Goal: Information Seeking & Learning: Understand process/instructions

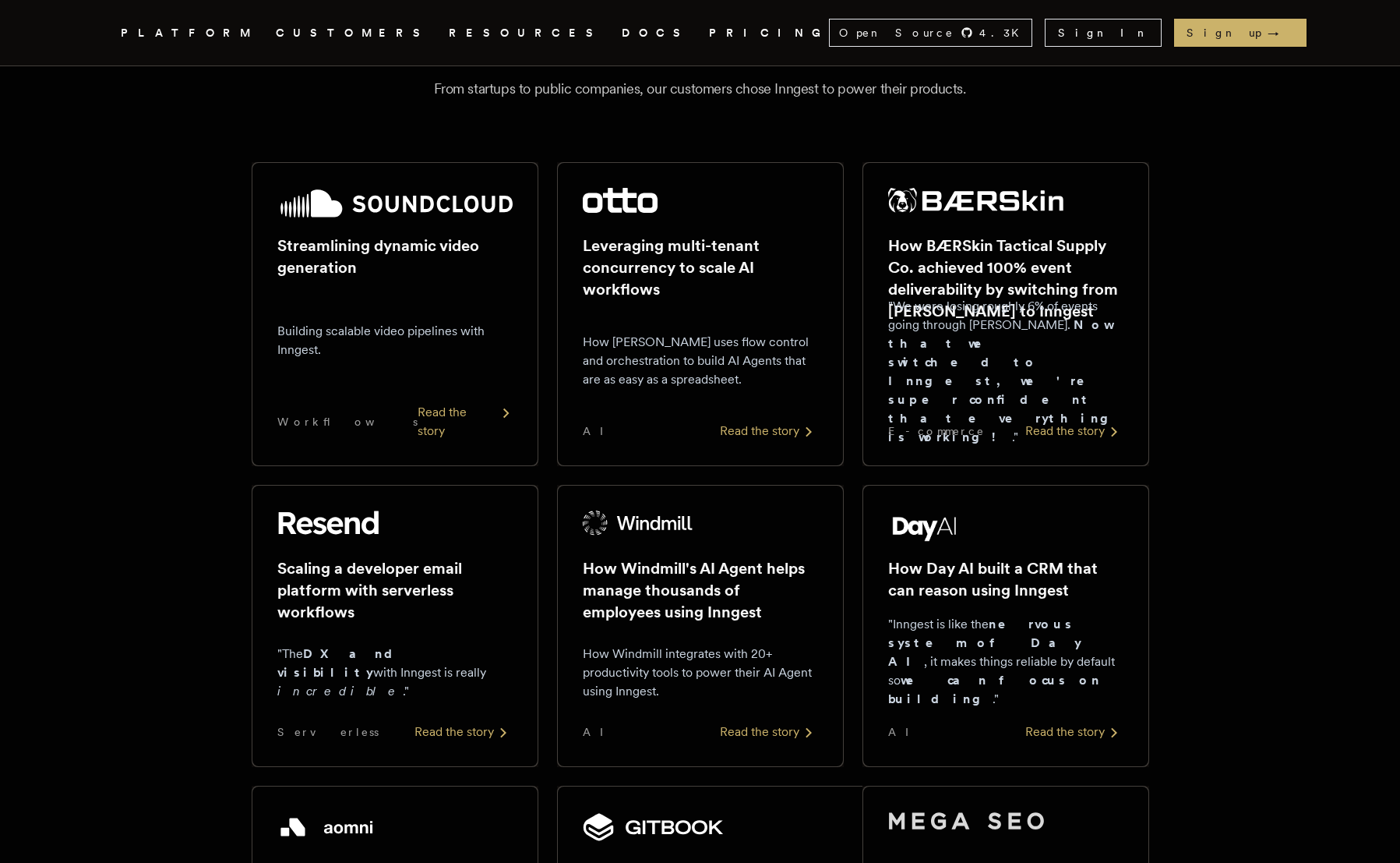
scroll to position [129, 0]
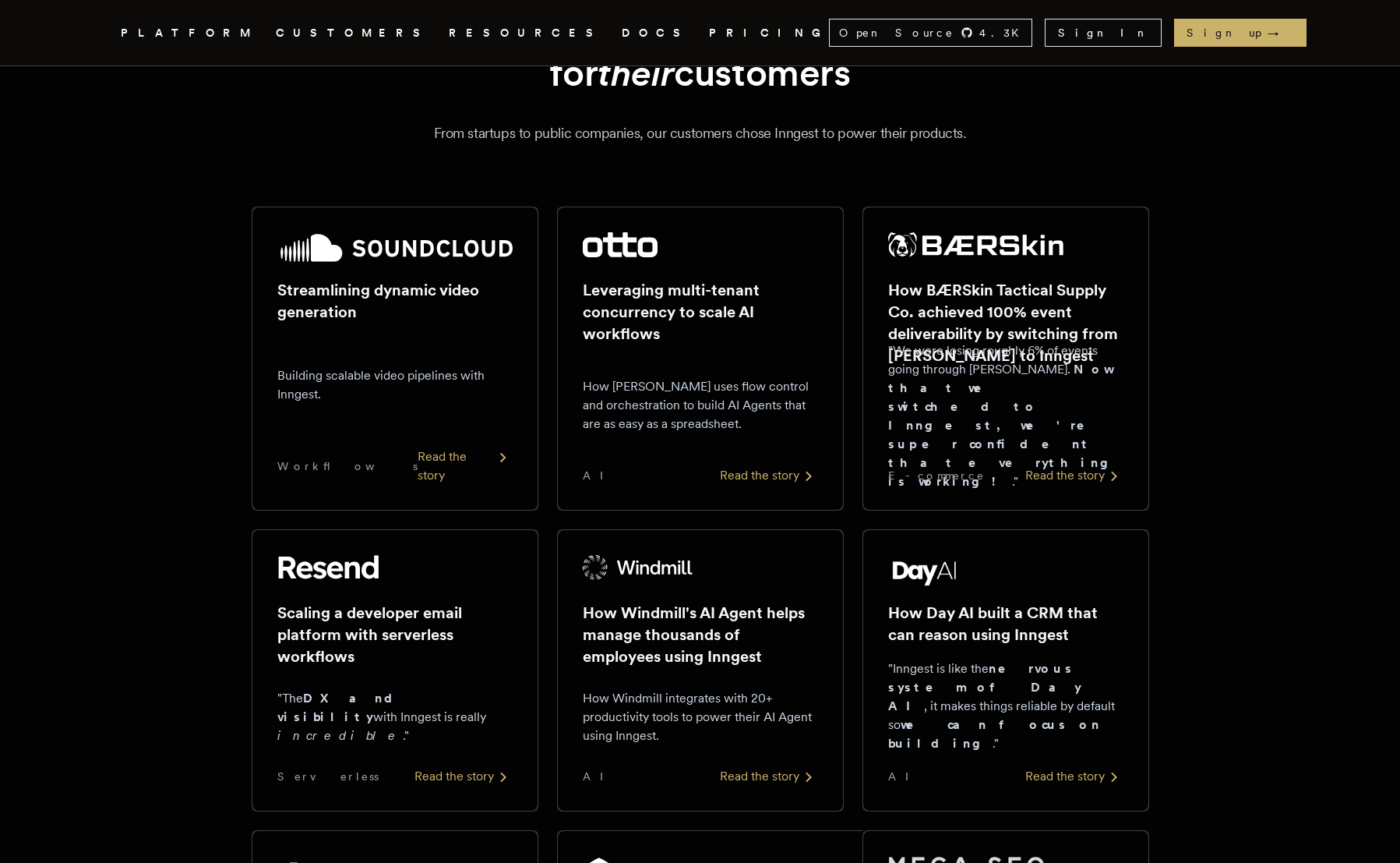
click at [622, 33] on link "DOCS" at bounding box center [656, 33] width 69 height 19
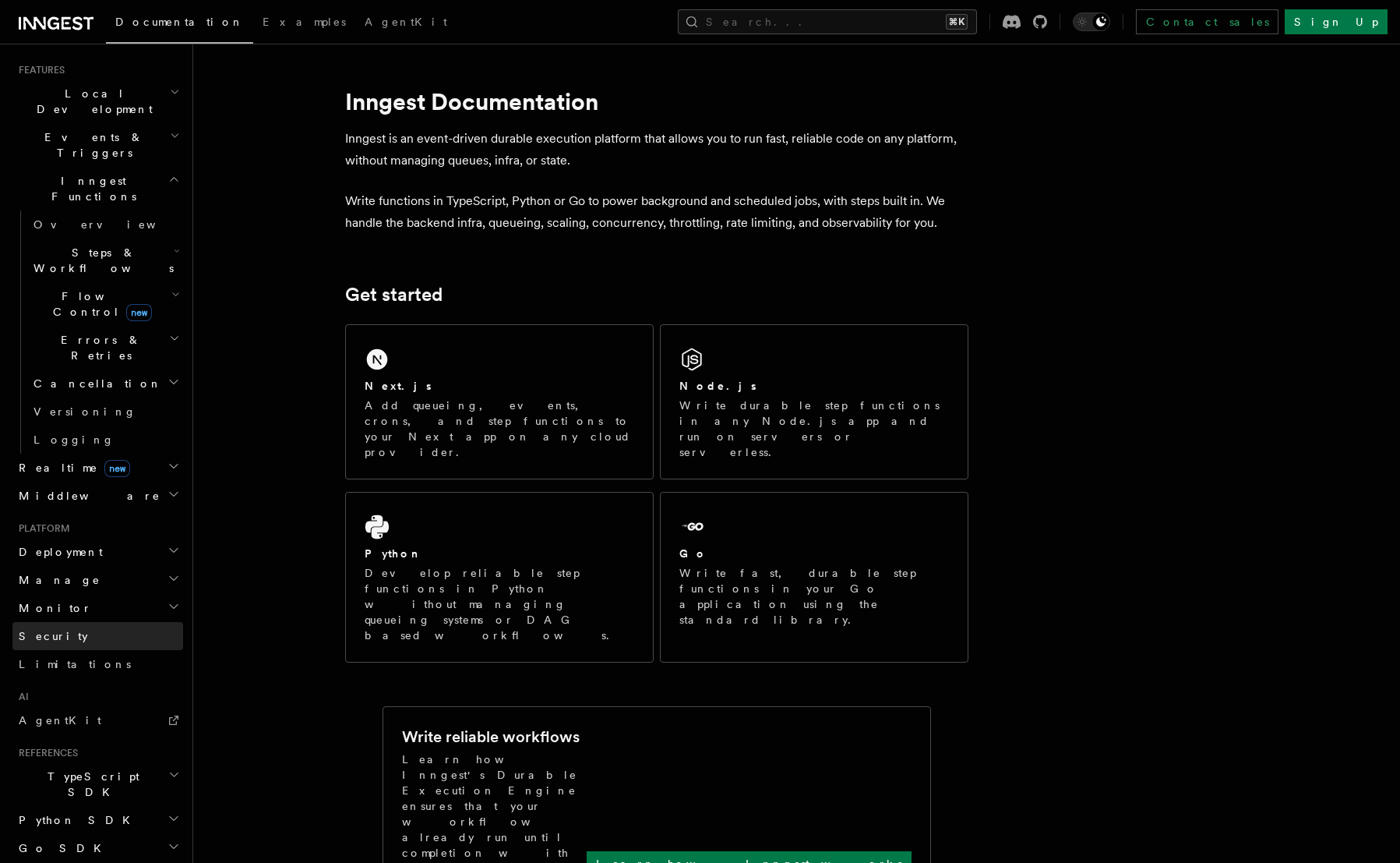
scroll to position [384, 0]
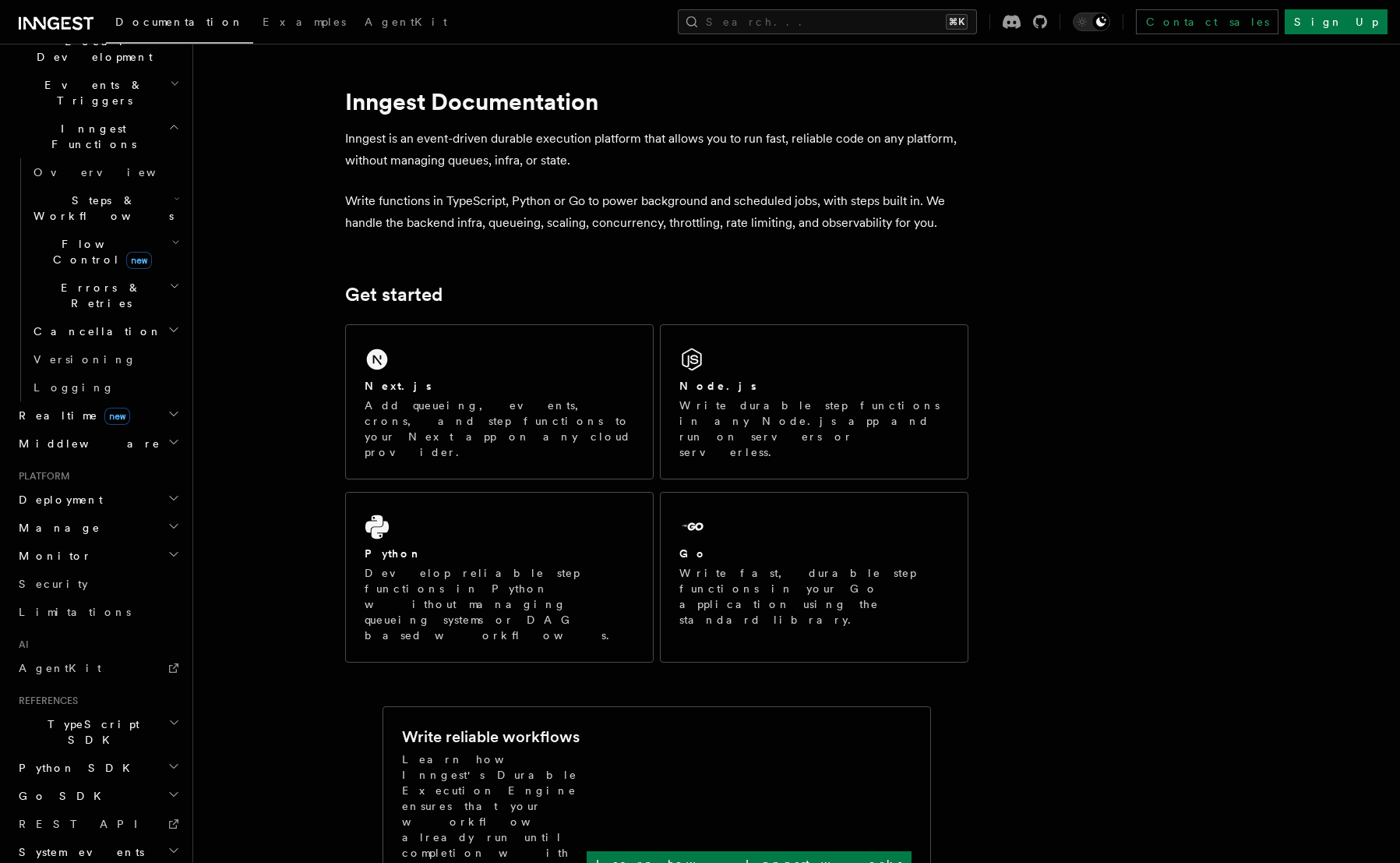
click at [71, 717] on span "TypeScript SDK" at bounding box center [90, 732] width 156 height 31
click at [104, 408] on span "new" at bounding box center [116, 416] width 26 height 17
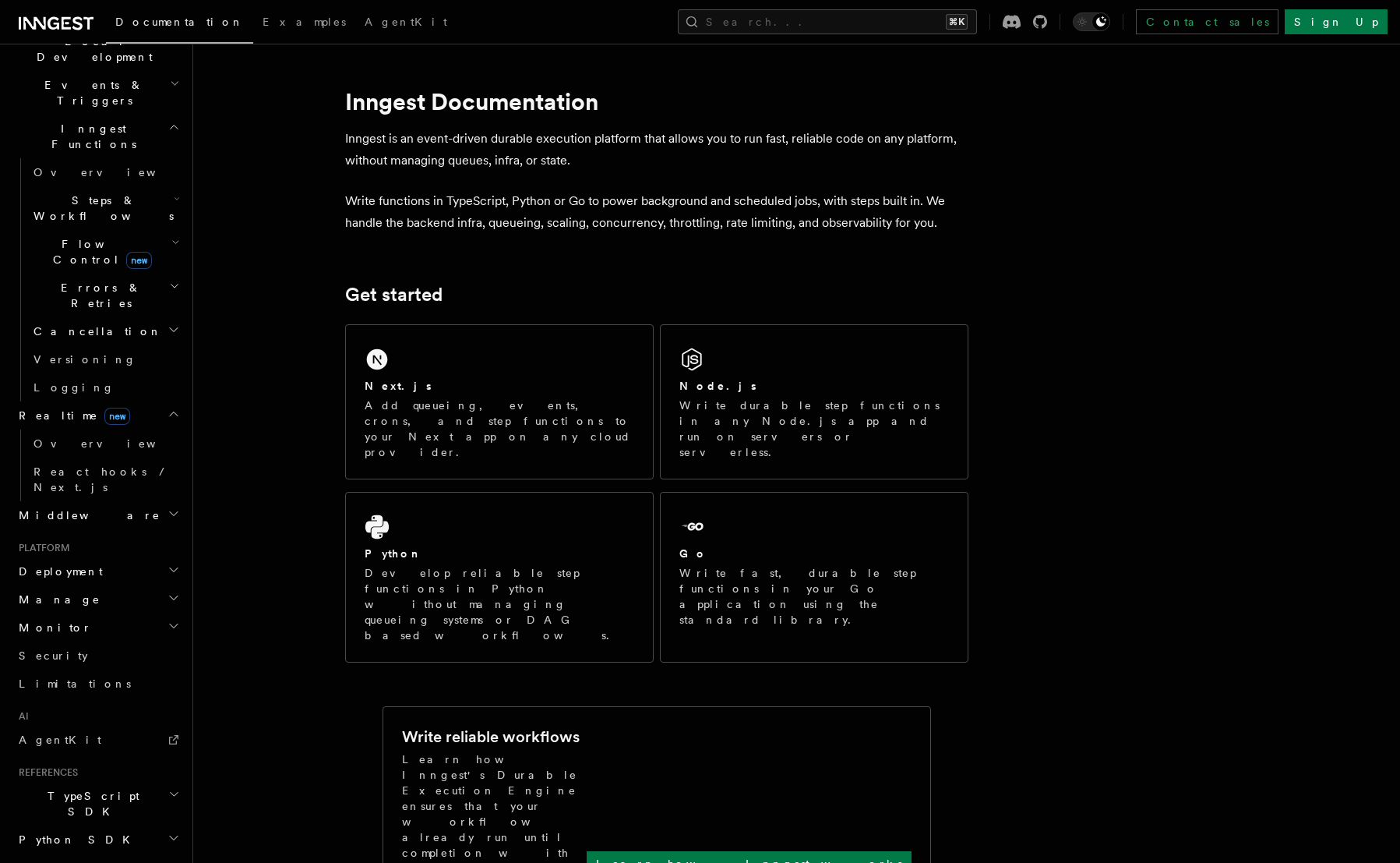
click at [104, 408] on span "new" at bounding box center [116, 416] width 26 height 17
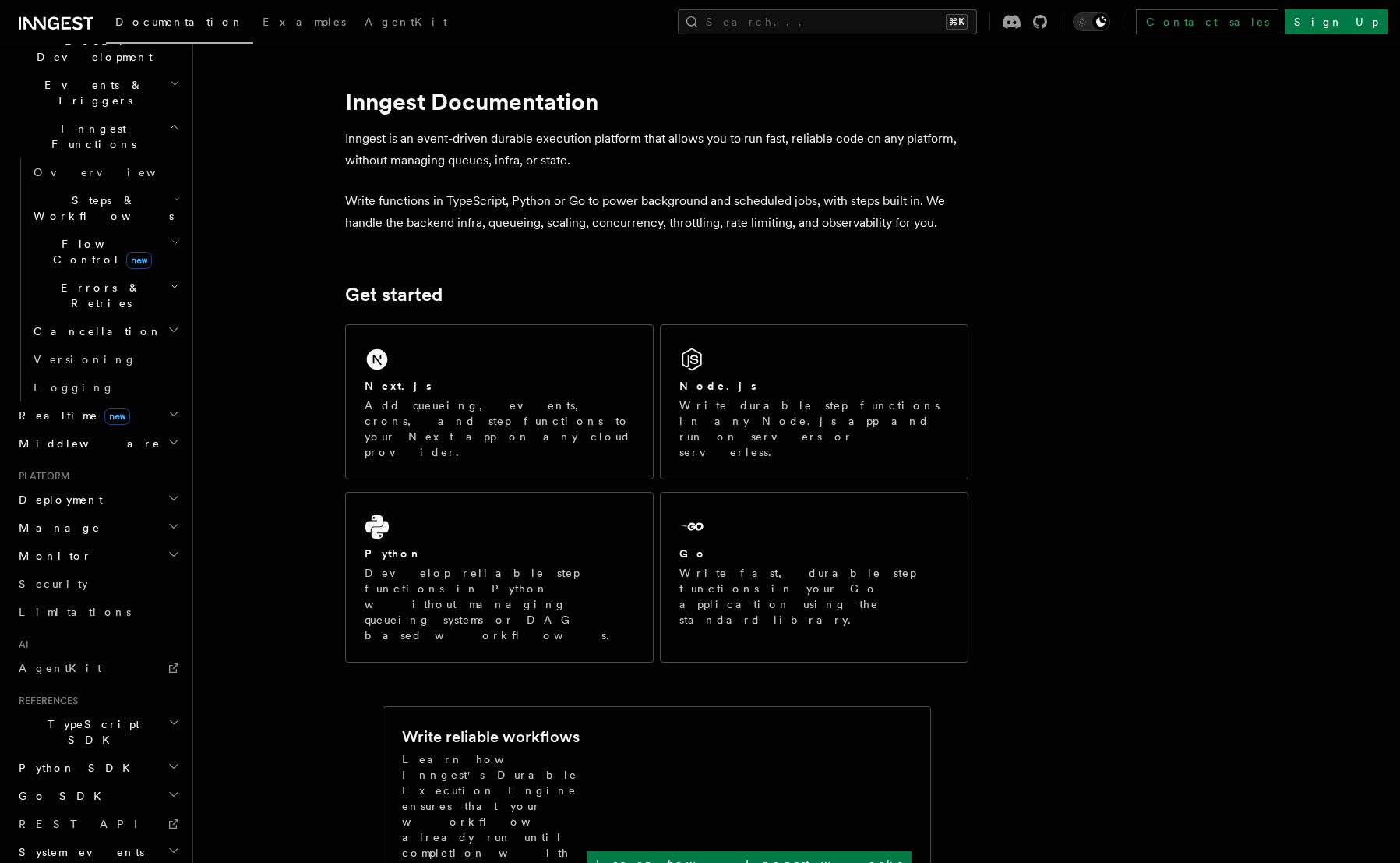
click at [94, 430] on h2 "Middleware" at bounding box center [97, 444] width 170 height 28
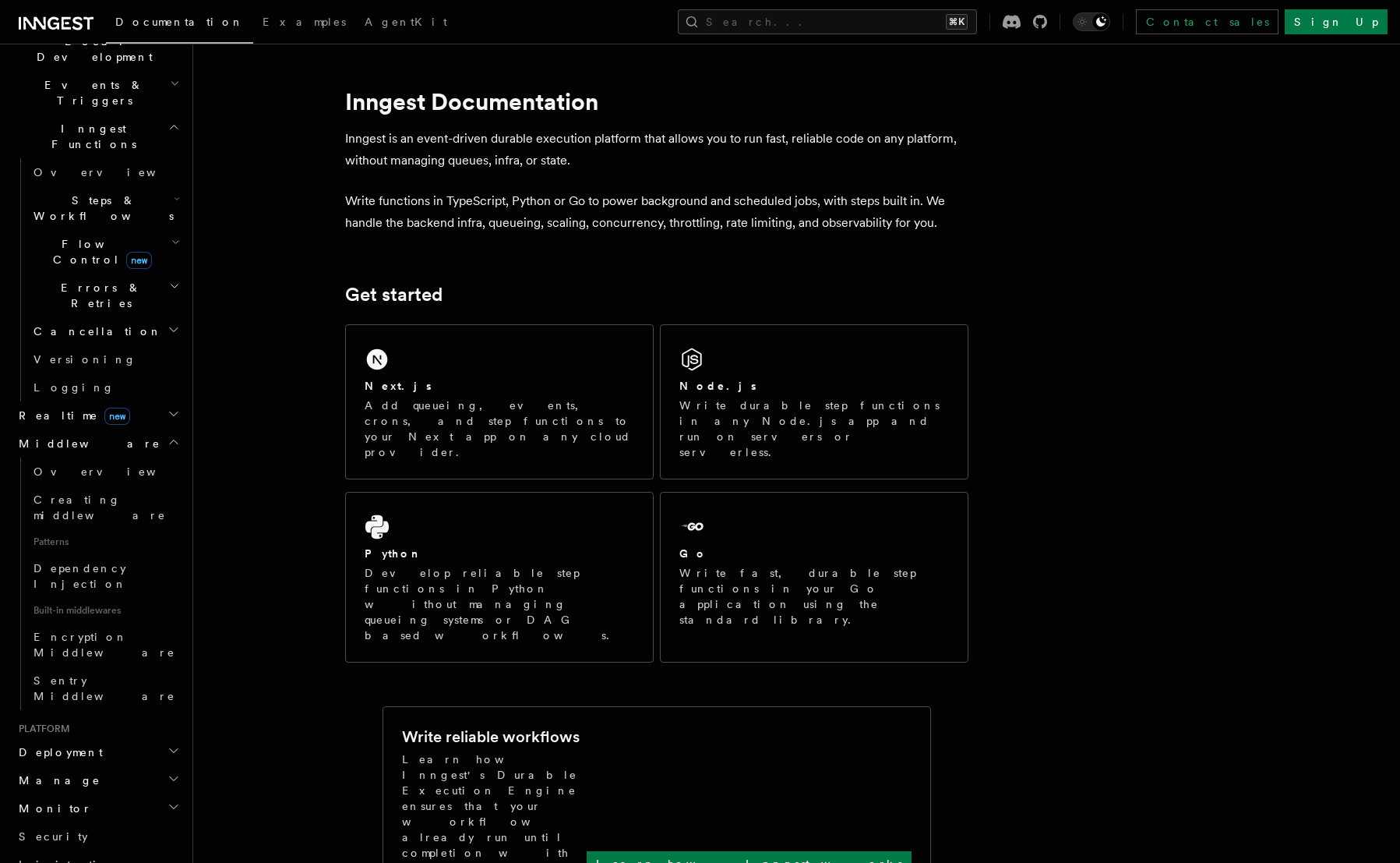
click at [94, 430] on h2 "Middleware" at bounding box center [97, 444] width 170 height 28
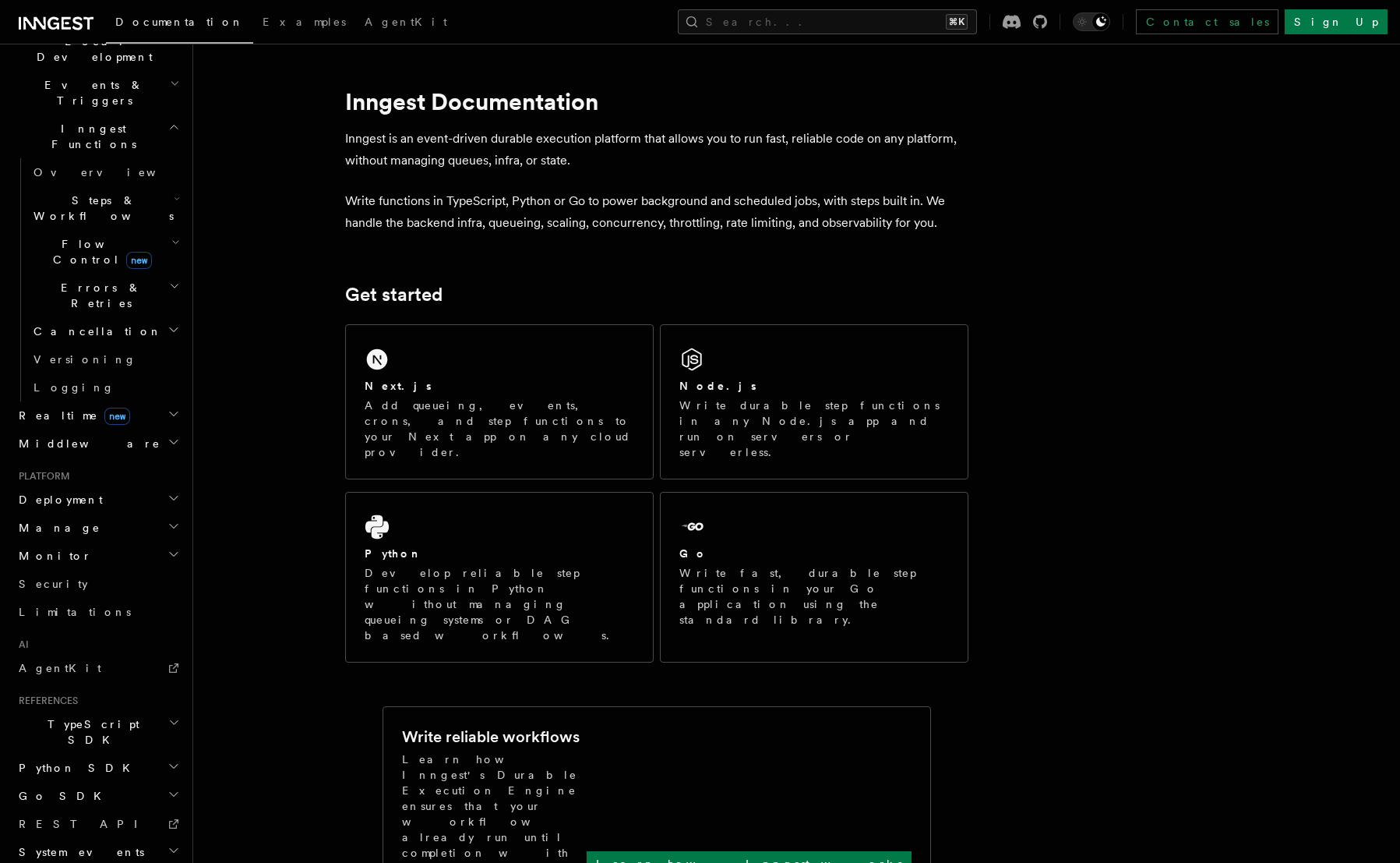
click at [76, 492] on span "Deployment" at bounding box center [57, 499] width 90 height 16
click at [51, 548] on span "Monitor" at bounding box center [52, 556] width 79 height 16
click at [56, 520] on span "Manage" at bounding box center [56, 528] width 88 height 16
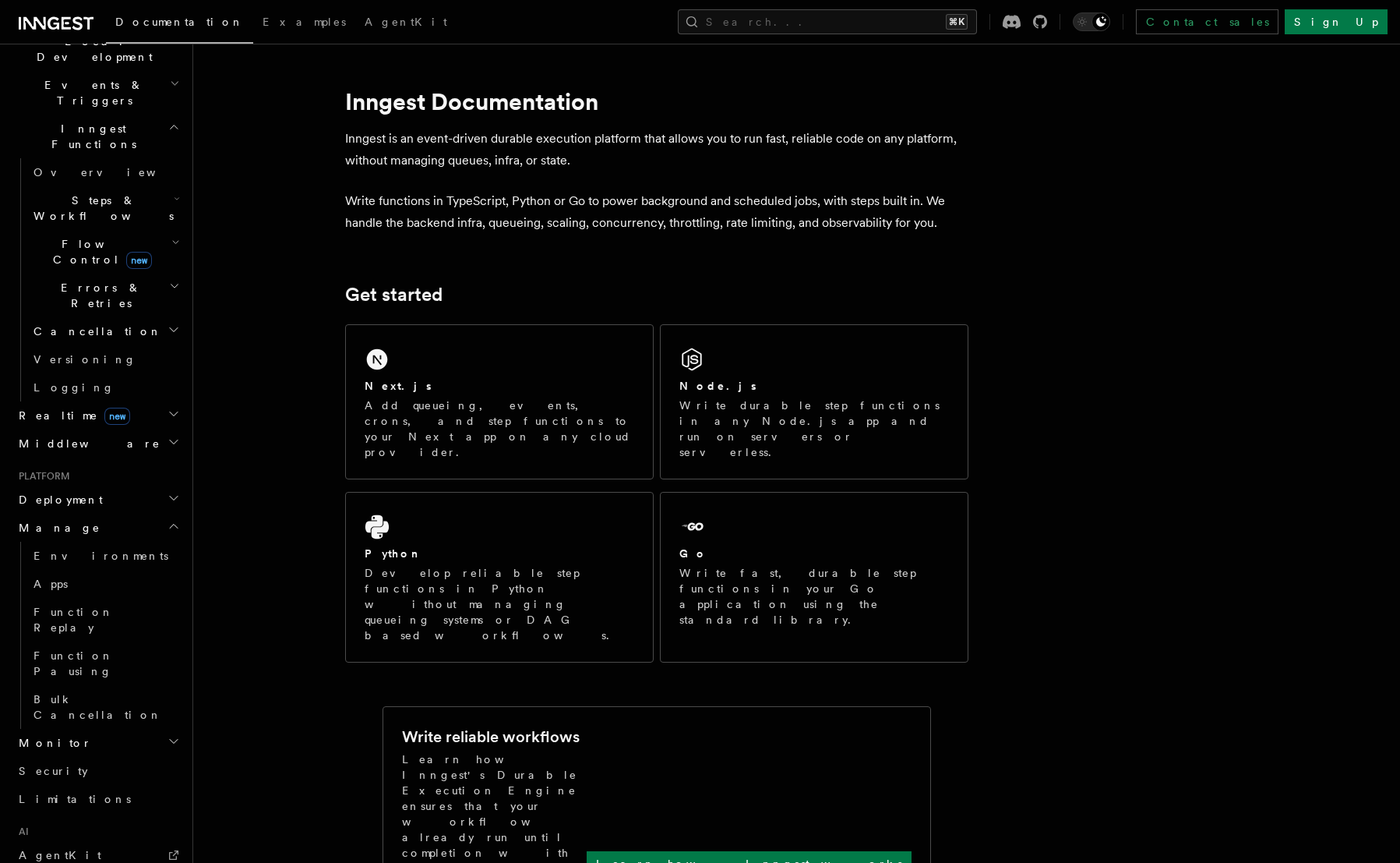
click at [56, 520] on span "Manage" at bounding box center [56, 528] width 88 height 16
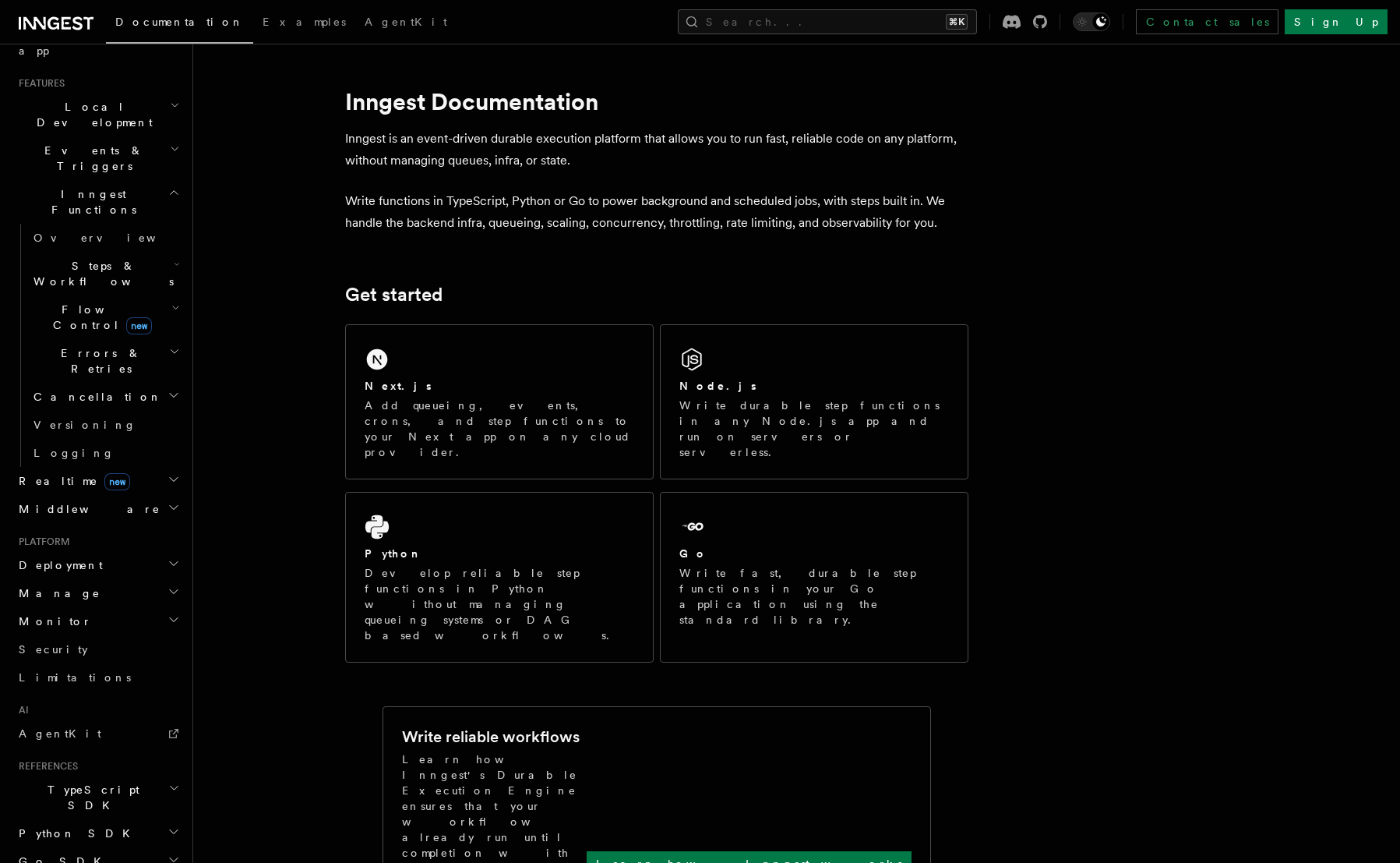
click at [40, 607] on h2 "Monitor" at bounding box center [97, 621] width 170 height 28
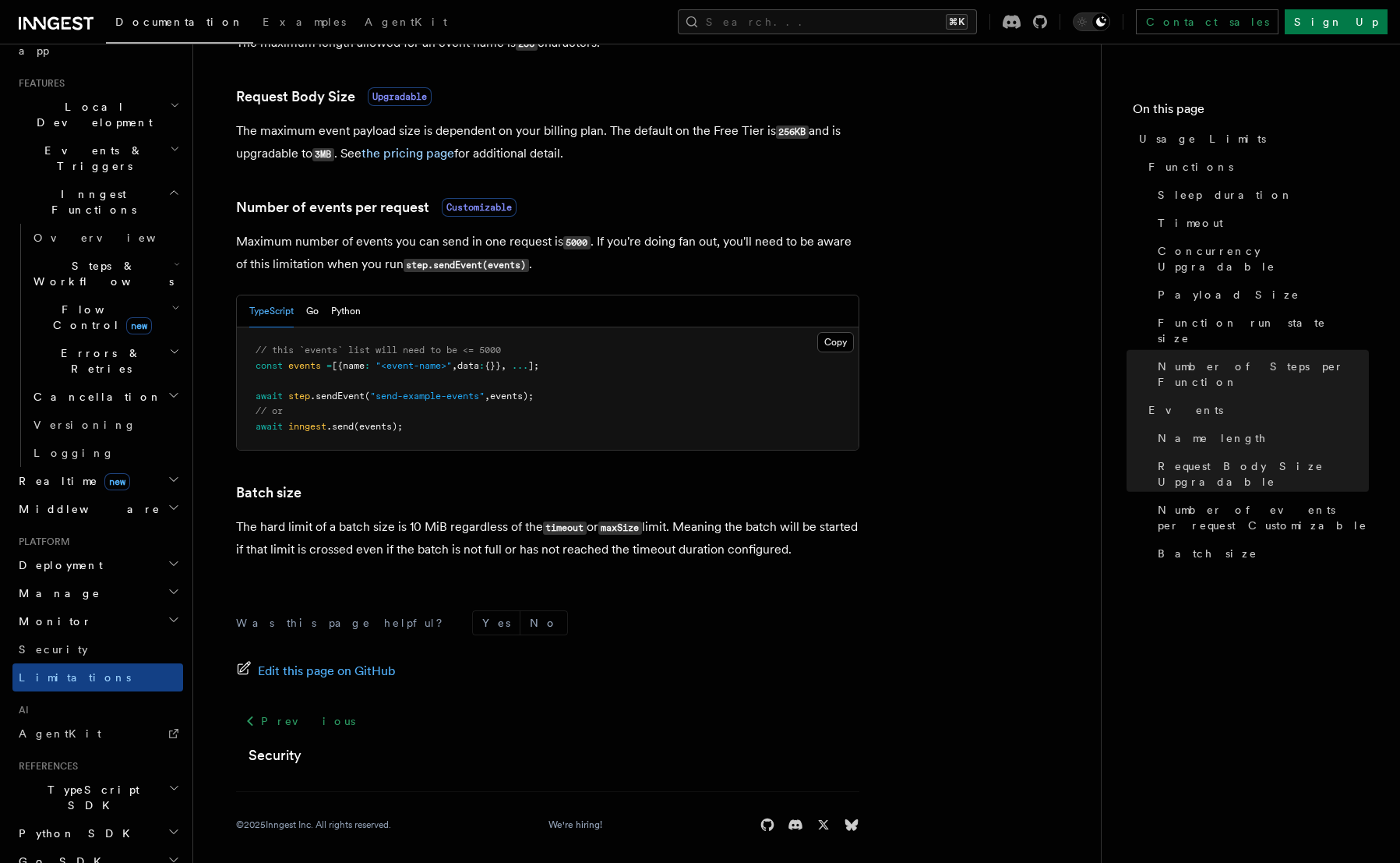
scroll to position [1341, 0]
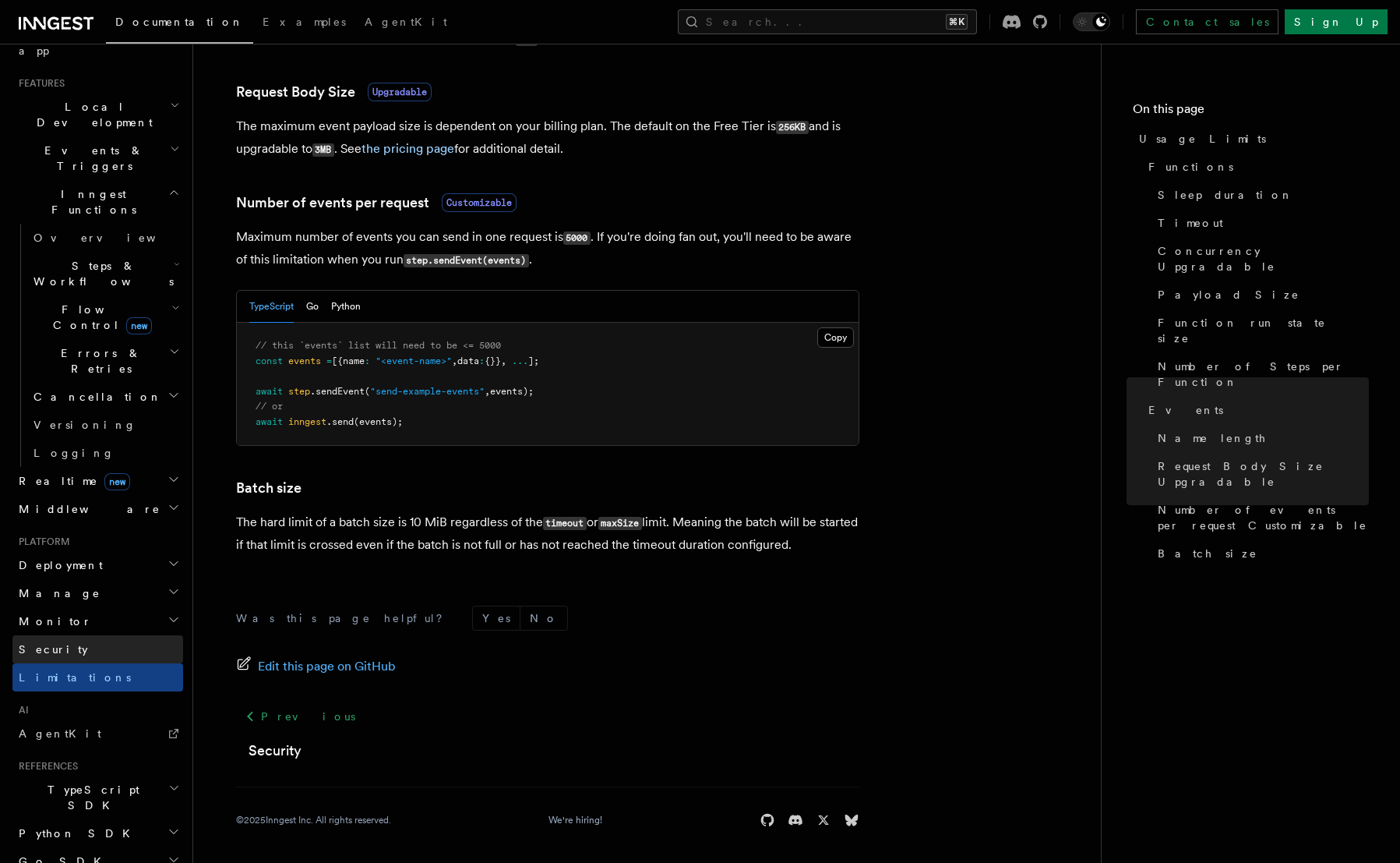
click at [56, 643] on span "Security" at bounding box center [53, 649] width 70 height 12
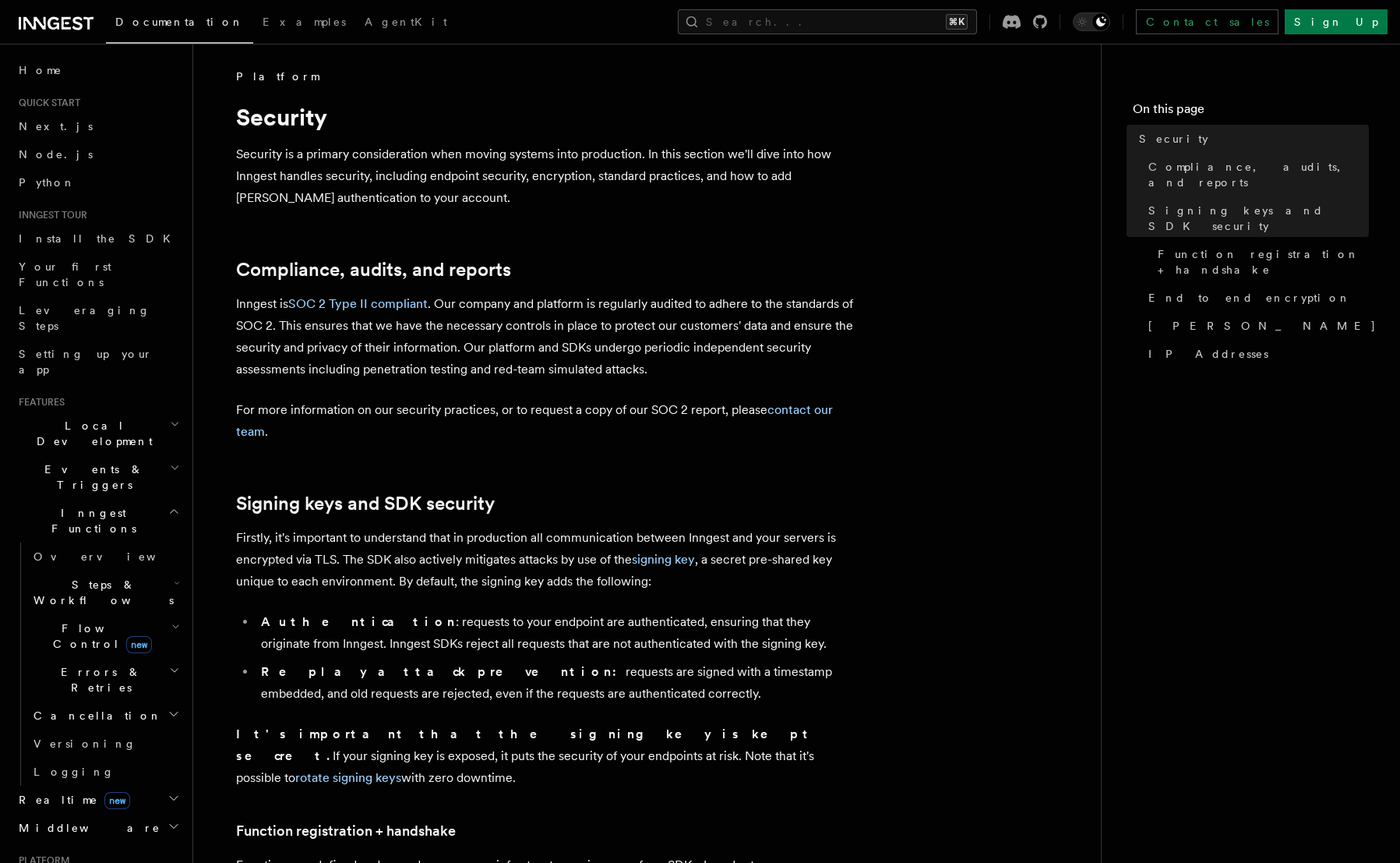
click at [66, 417] on span "Local Development" at bounding box center [91, 432] width 157 height 31
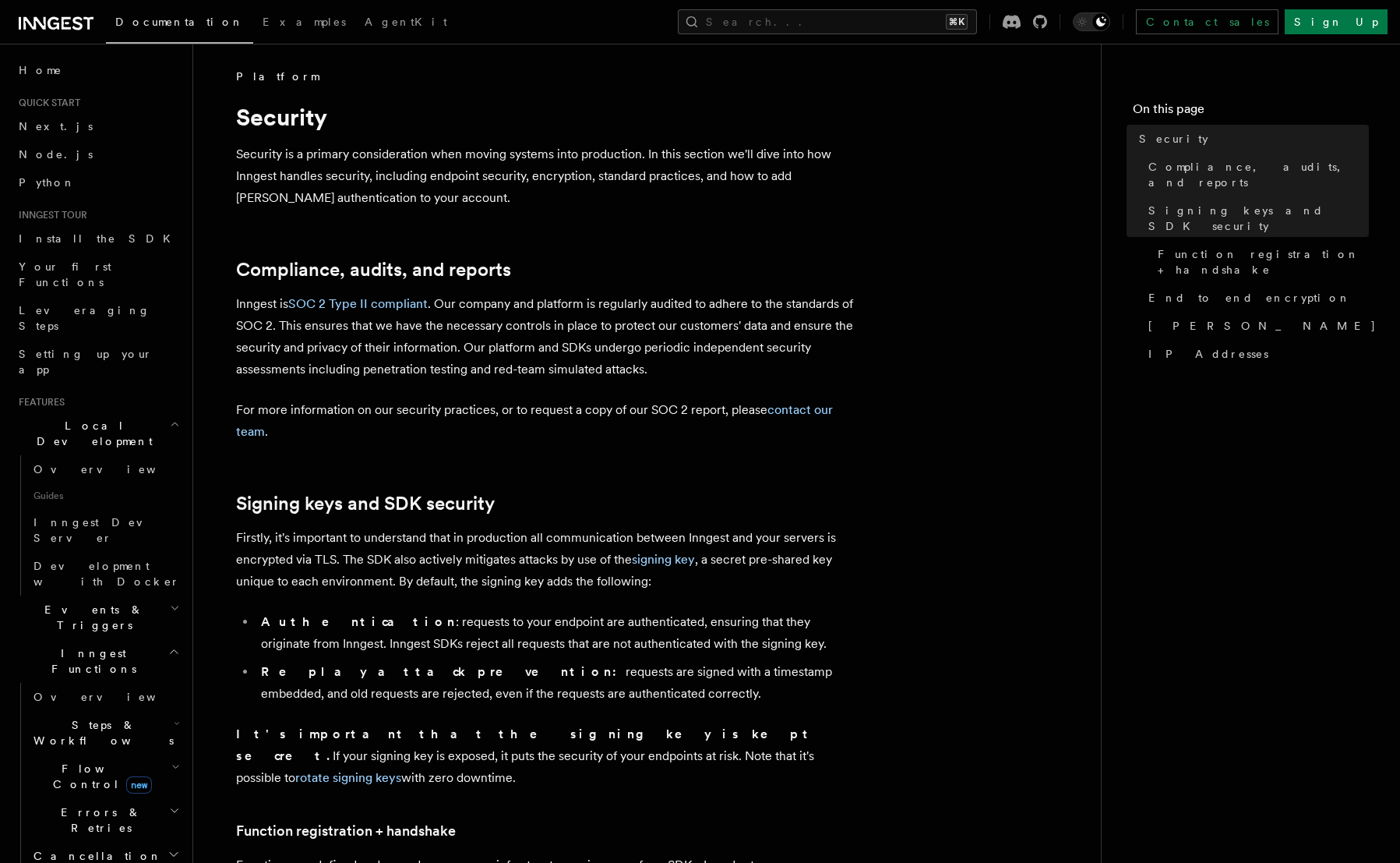
click at [67, 417] on span "Local Development" at bounding box center [91, 432] width 157 height 31
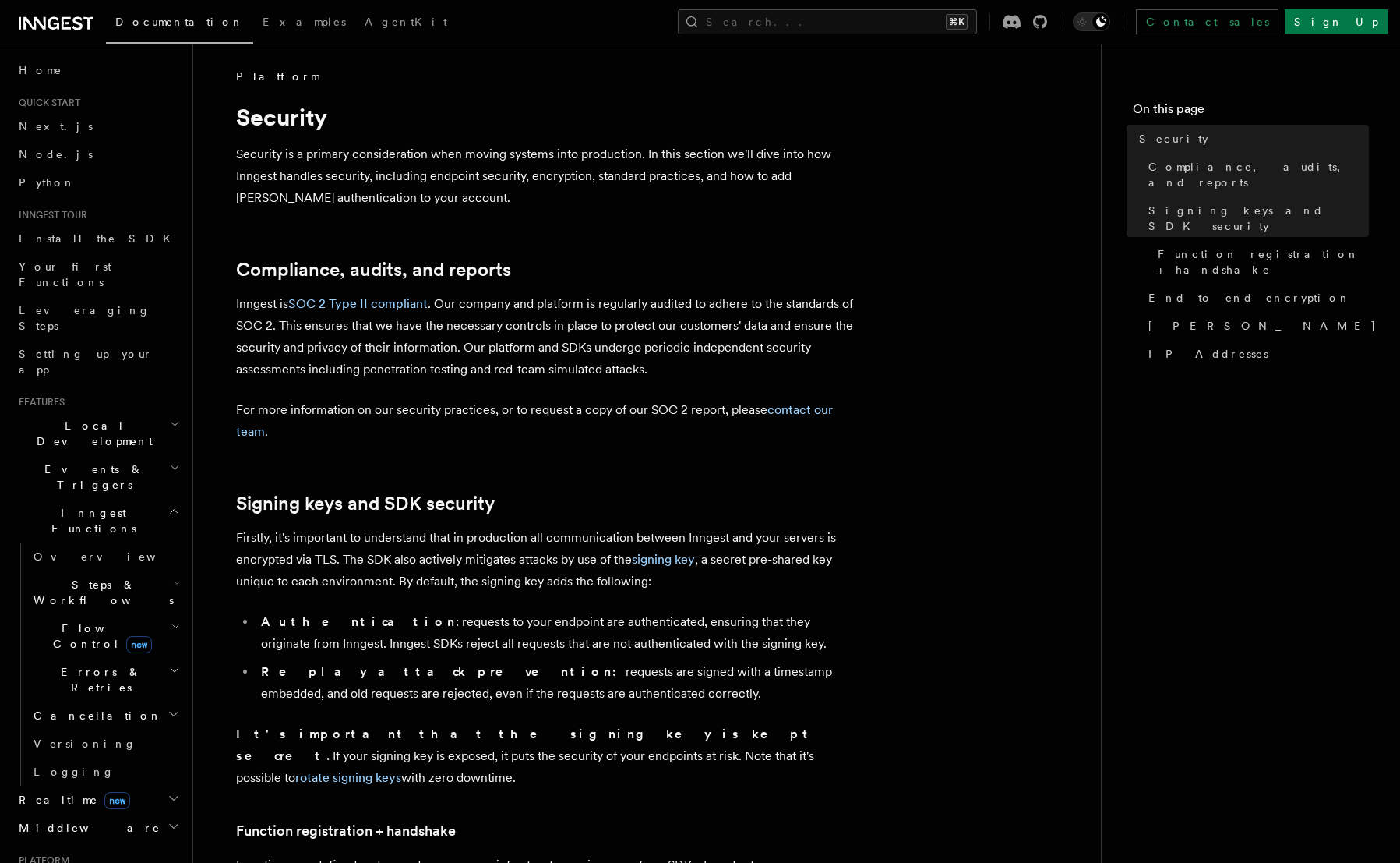
click at [77, 462] on span "Events & Triggers" at bounding box center [91, 477] width 157 height 31
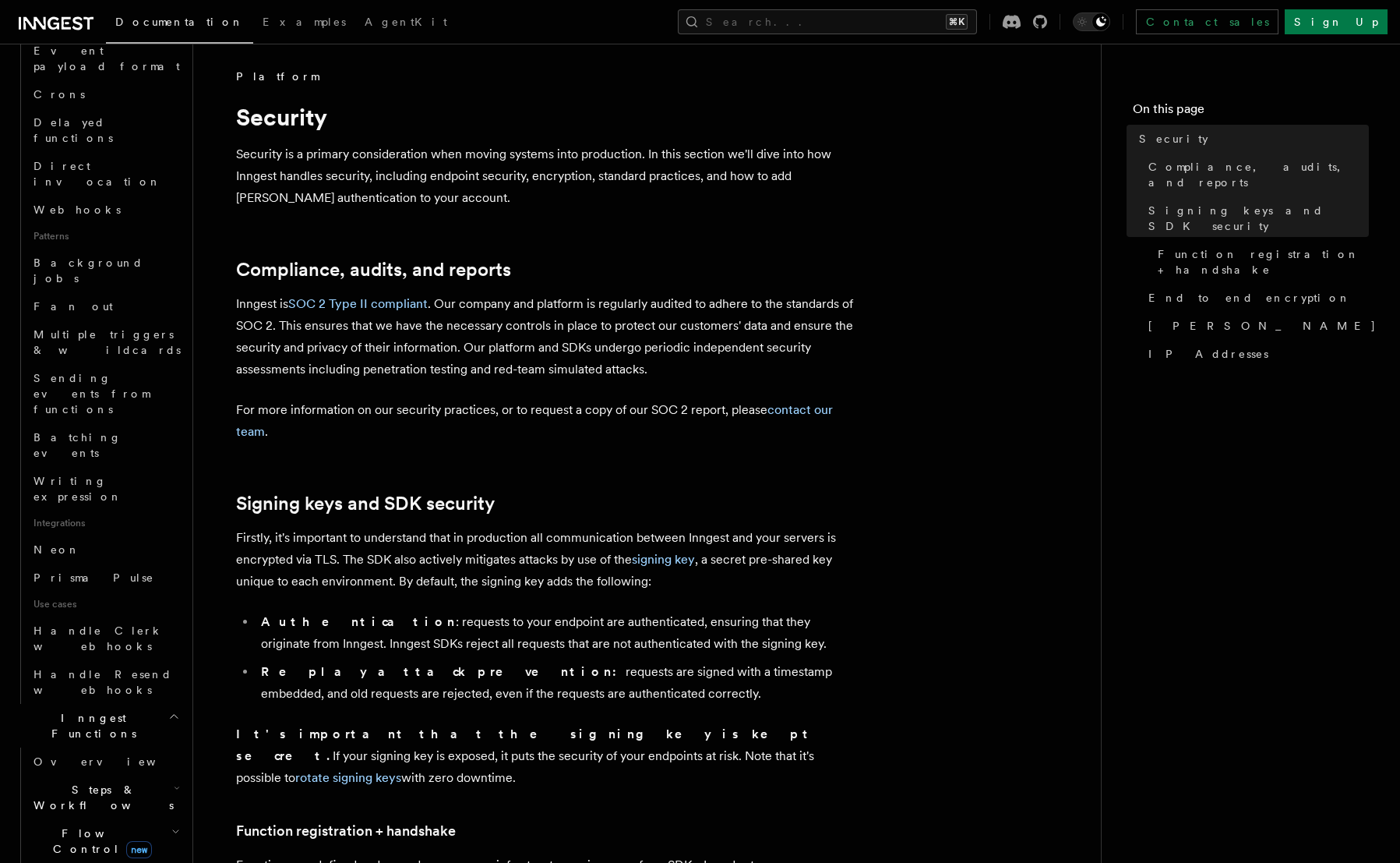
scroll to position [570, 0]
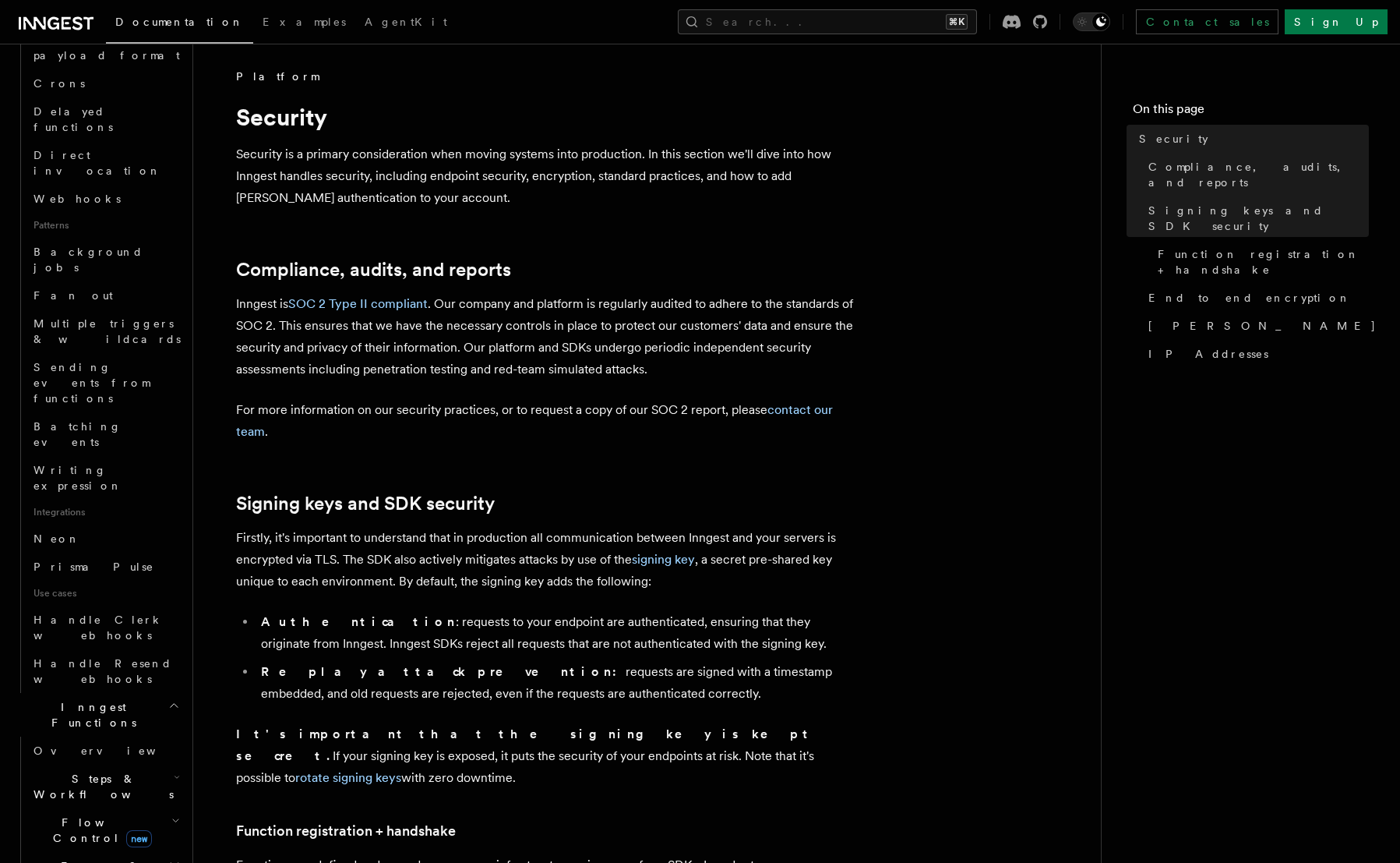
click at [74, 771] on span "Steps & Workflows" at bounding box center [101, 786] width 146 height 31
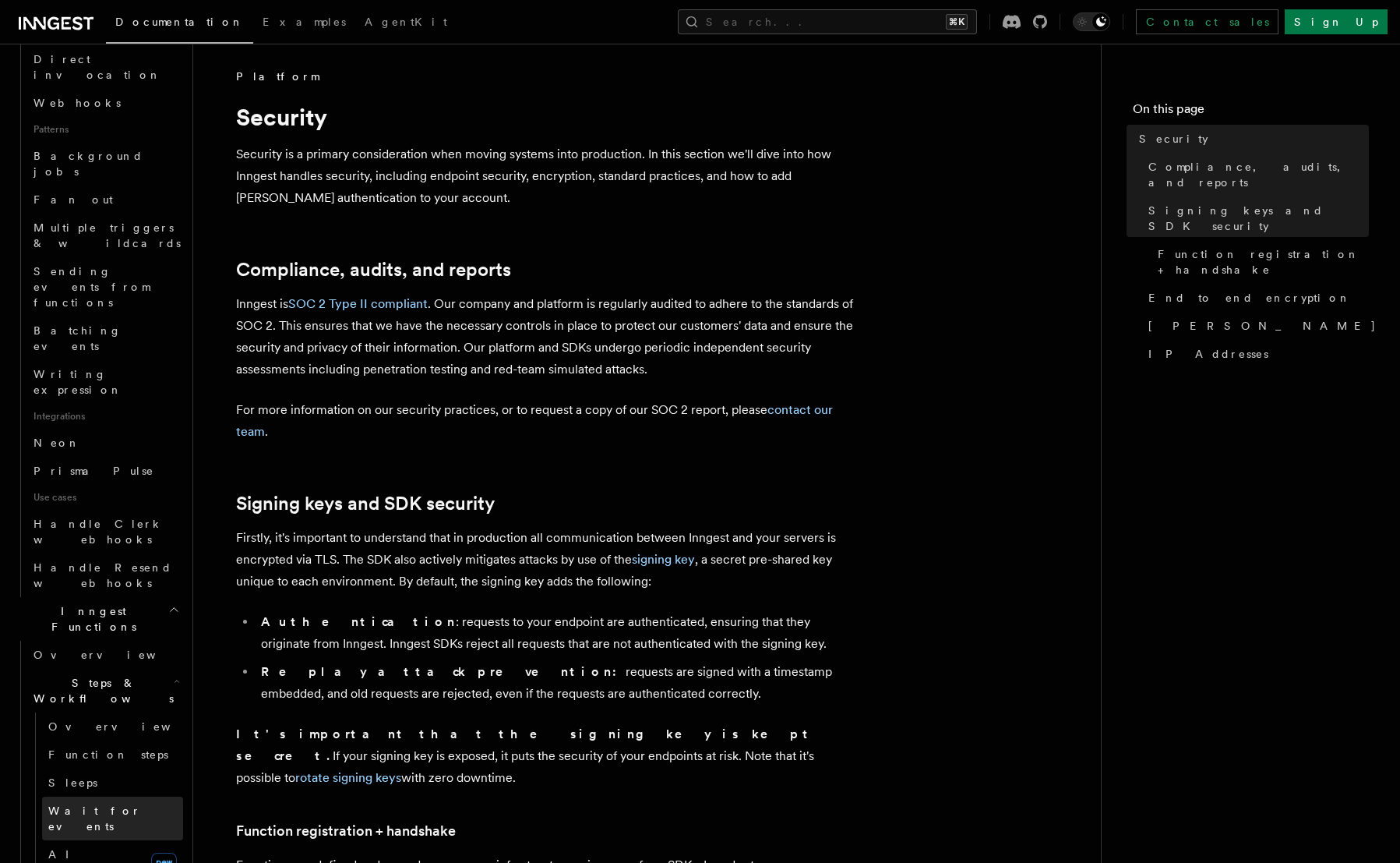
scroll to position [713, 0]
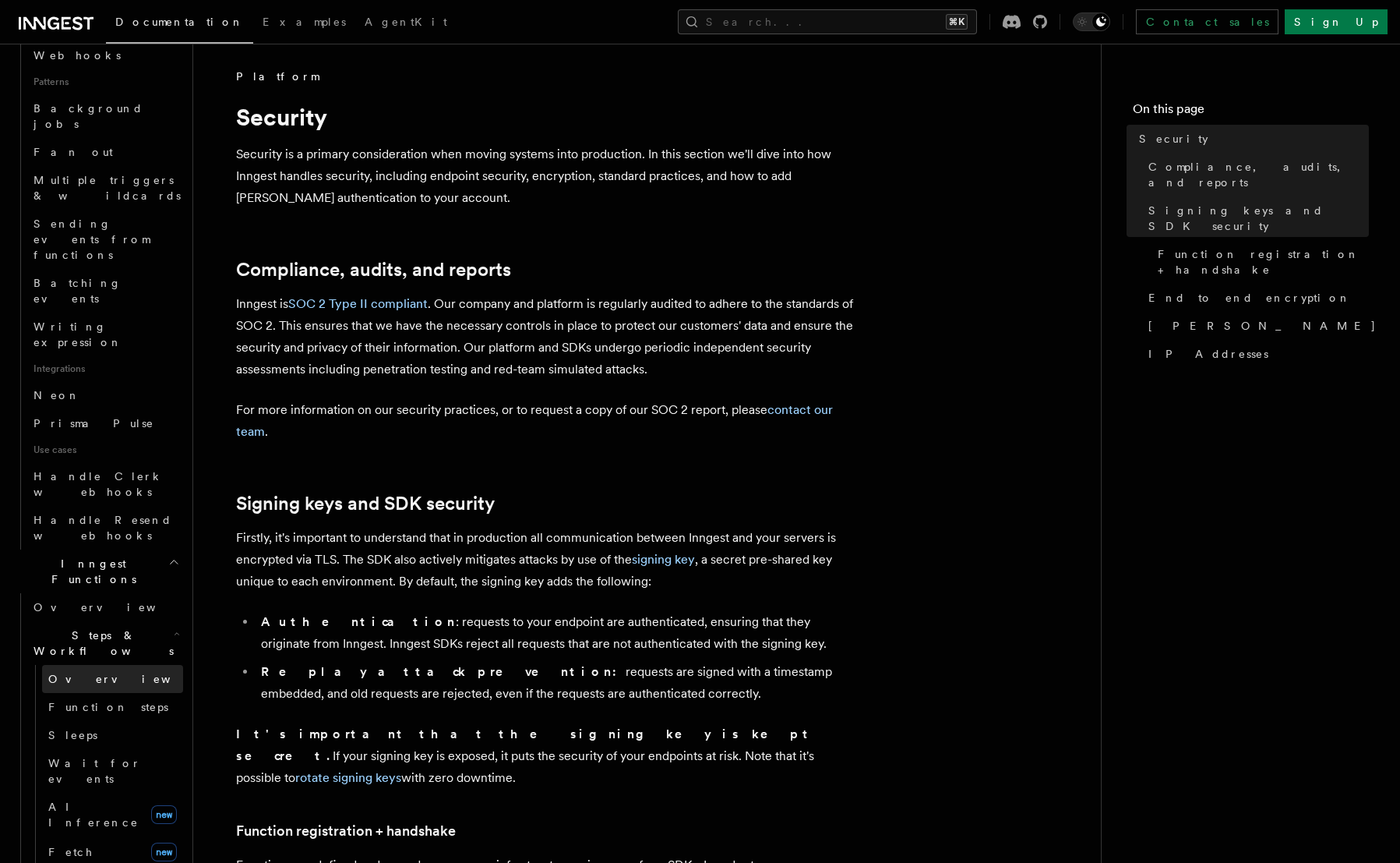
click at [58, 672] on span "Overview" at bounding box center [129, 679] width 161 height 12
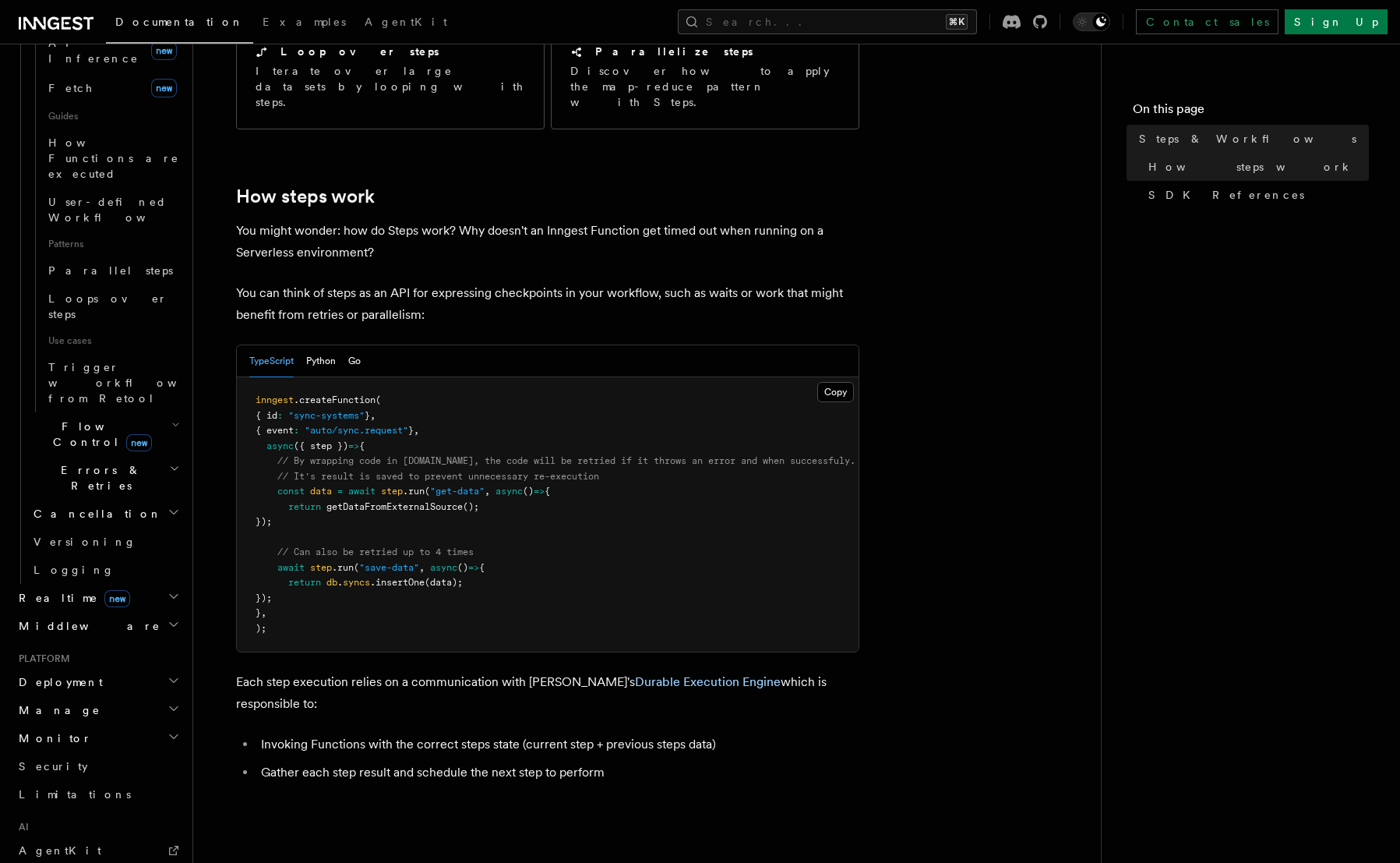
scroll to position [541, 0]
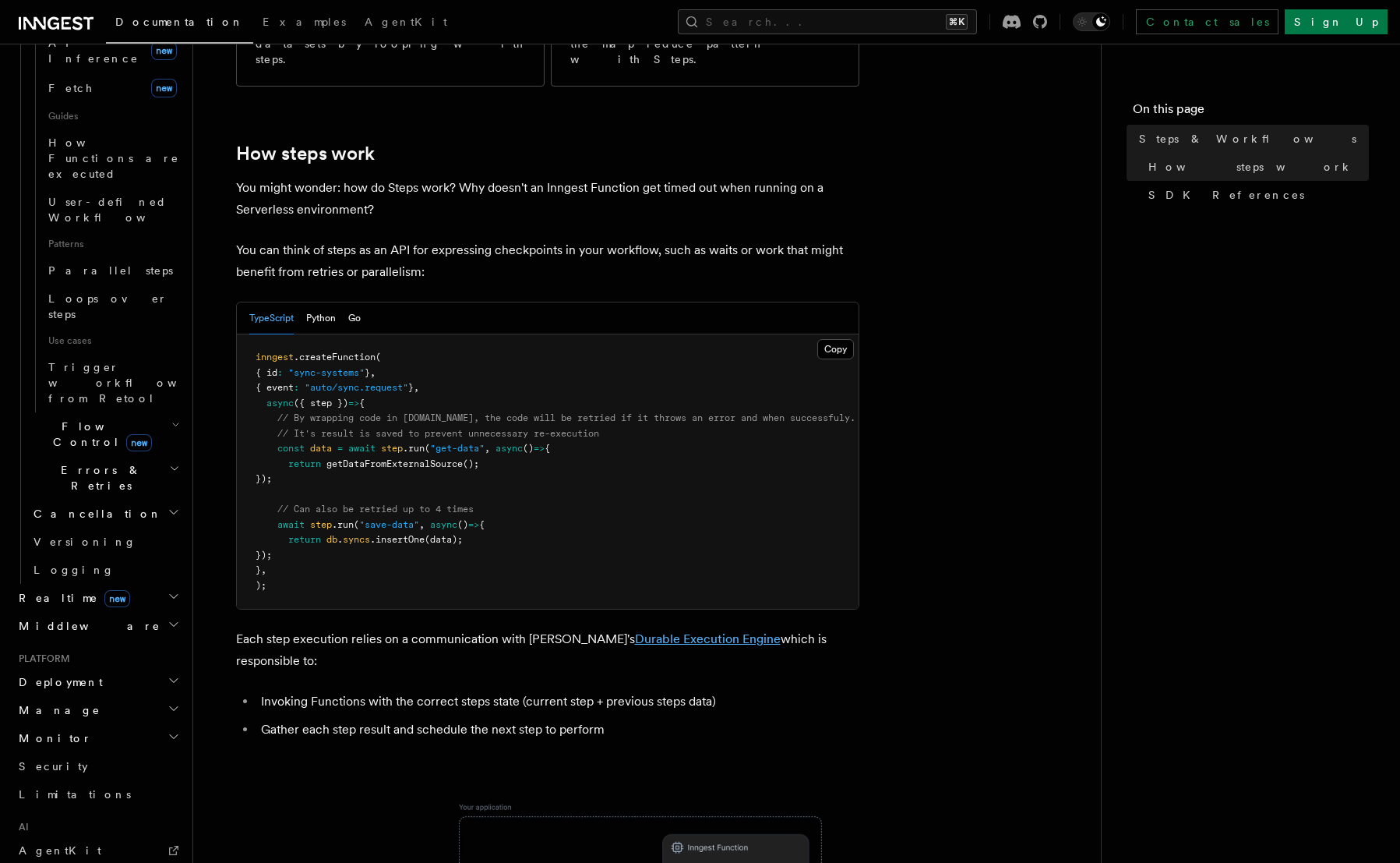
click at [679, 631] on link "Durable Execution Engine" at bounding box center [707, 638] width 146 height 15
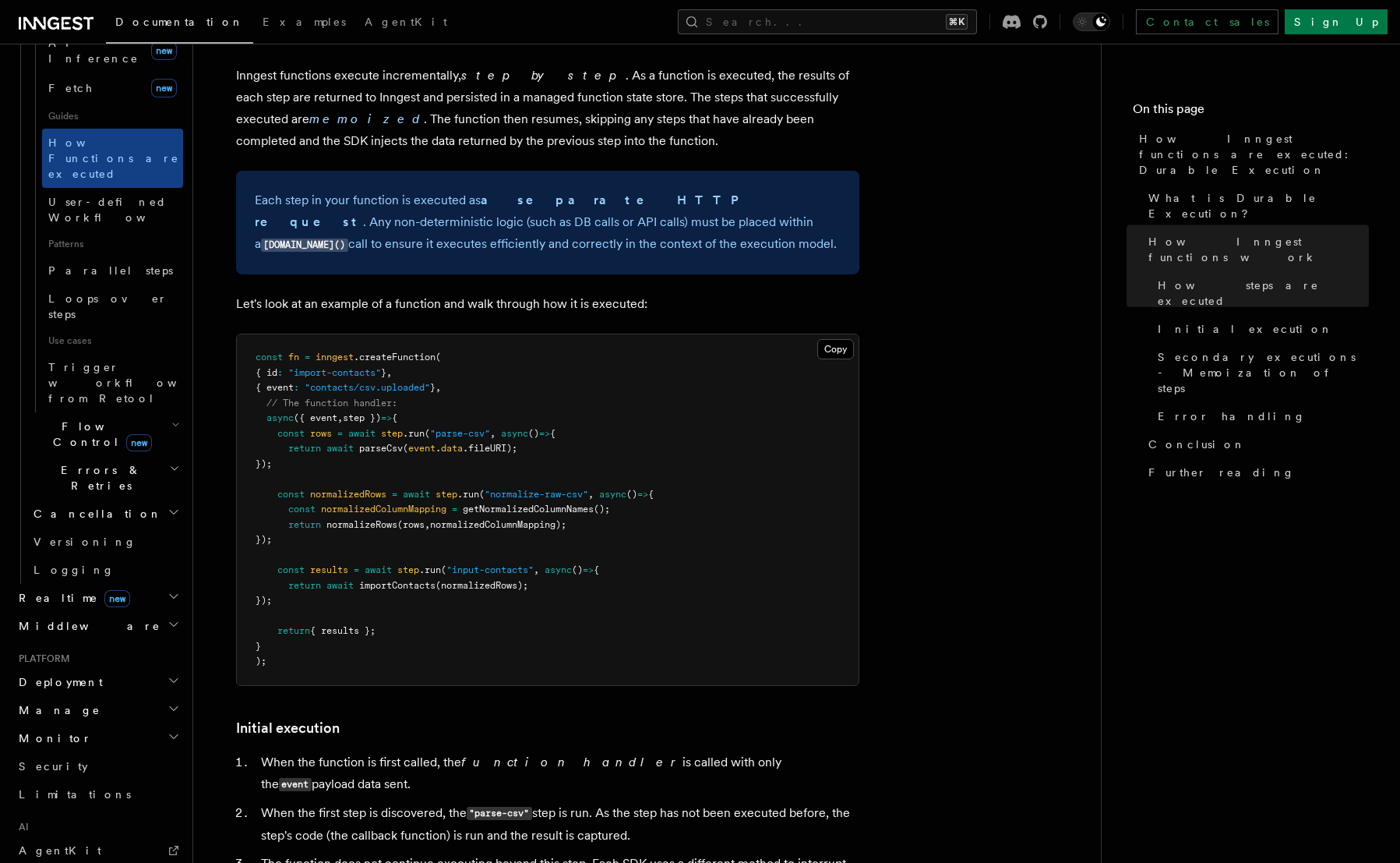
scroll to position [1225, 0]
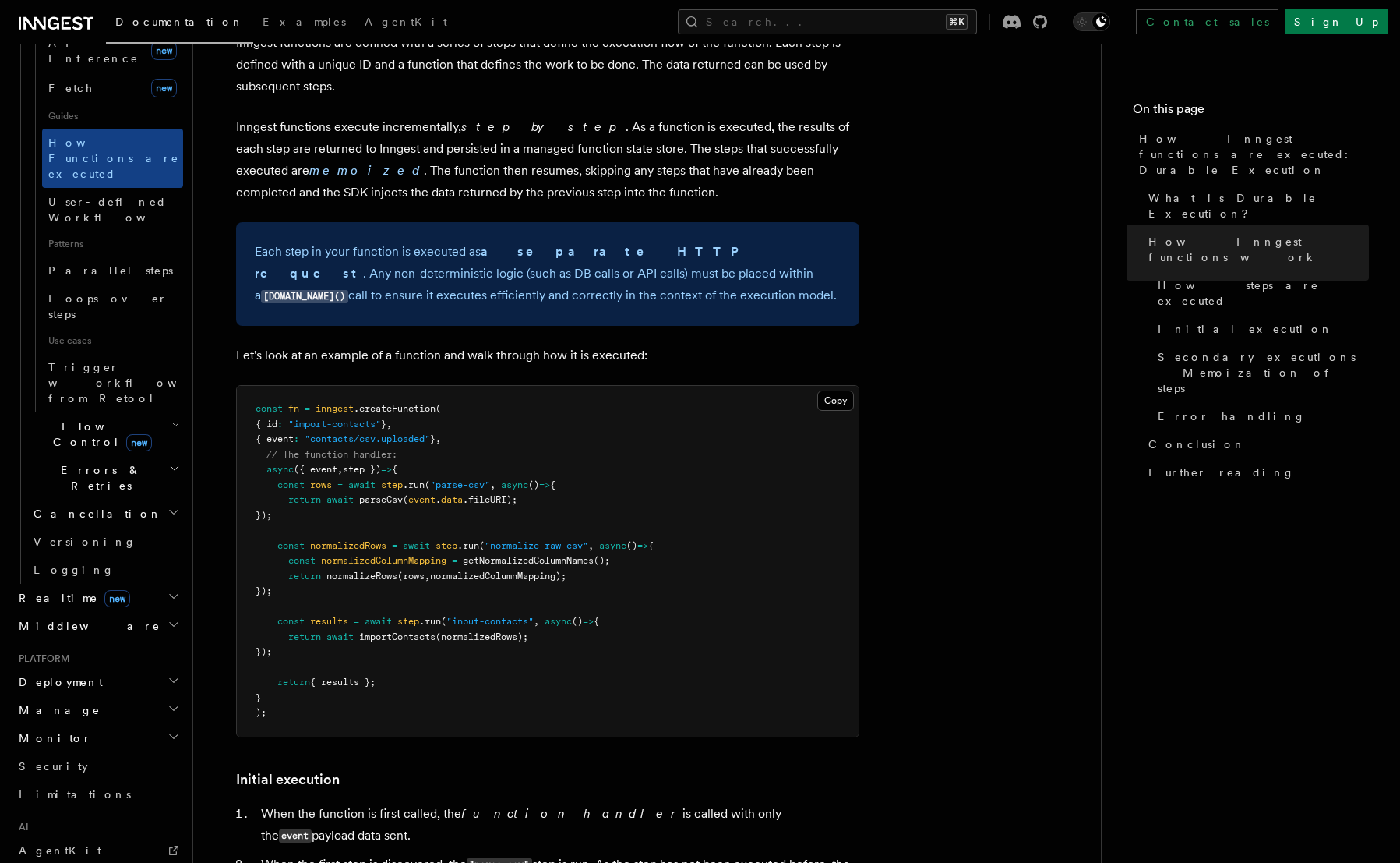
click at [436, 478] on pre "const fn = inngest .createFunction ( { id : "import-contacts" } , { event : "co…" at bounding box center [548, 560] width 622 height 350
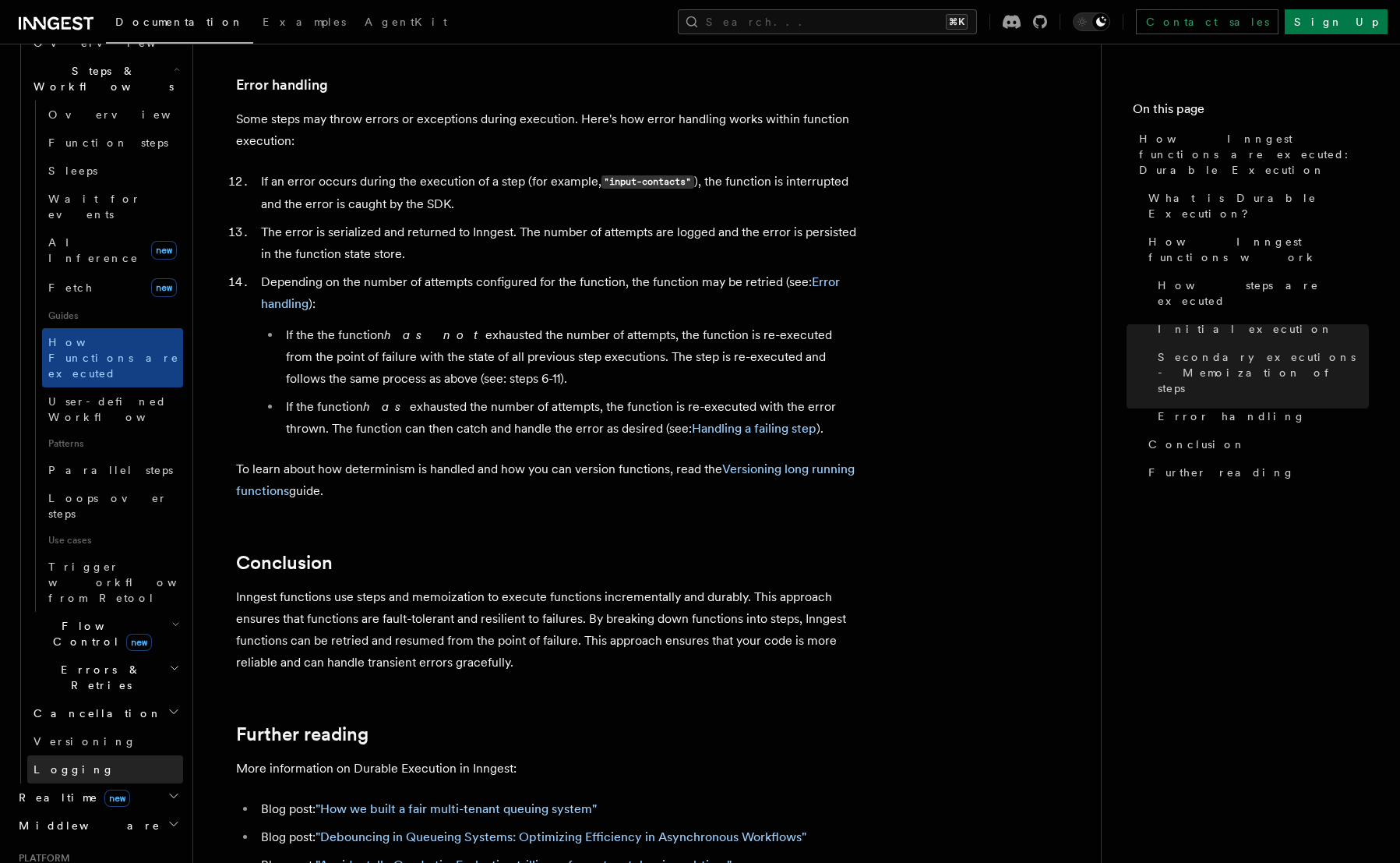
scroll to position [357, 0]
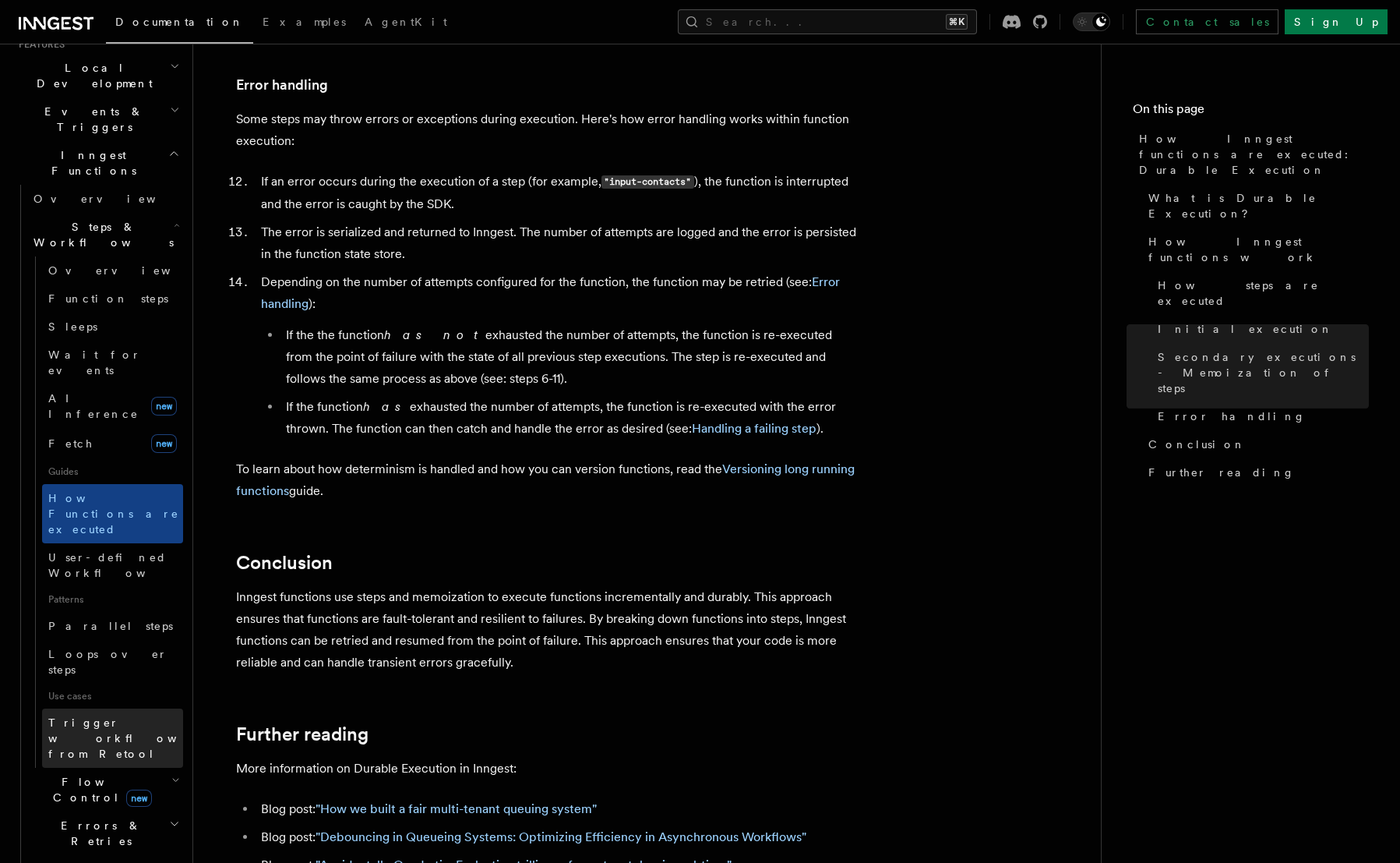
click at [132, 709] on link "Trigger workflows from Retool" at bounding box center [113, 738] width 141 height 59
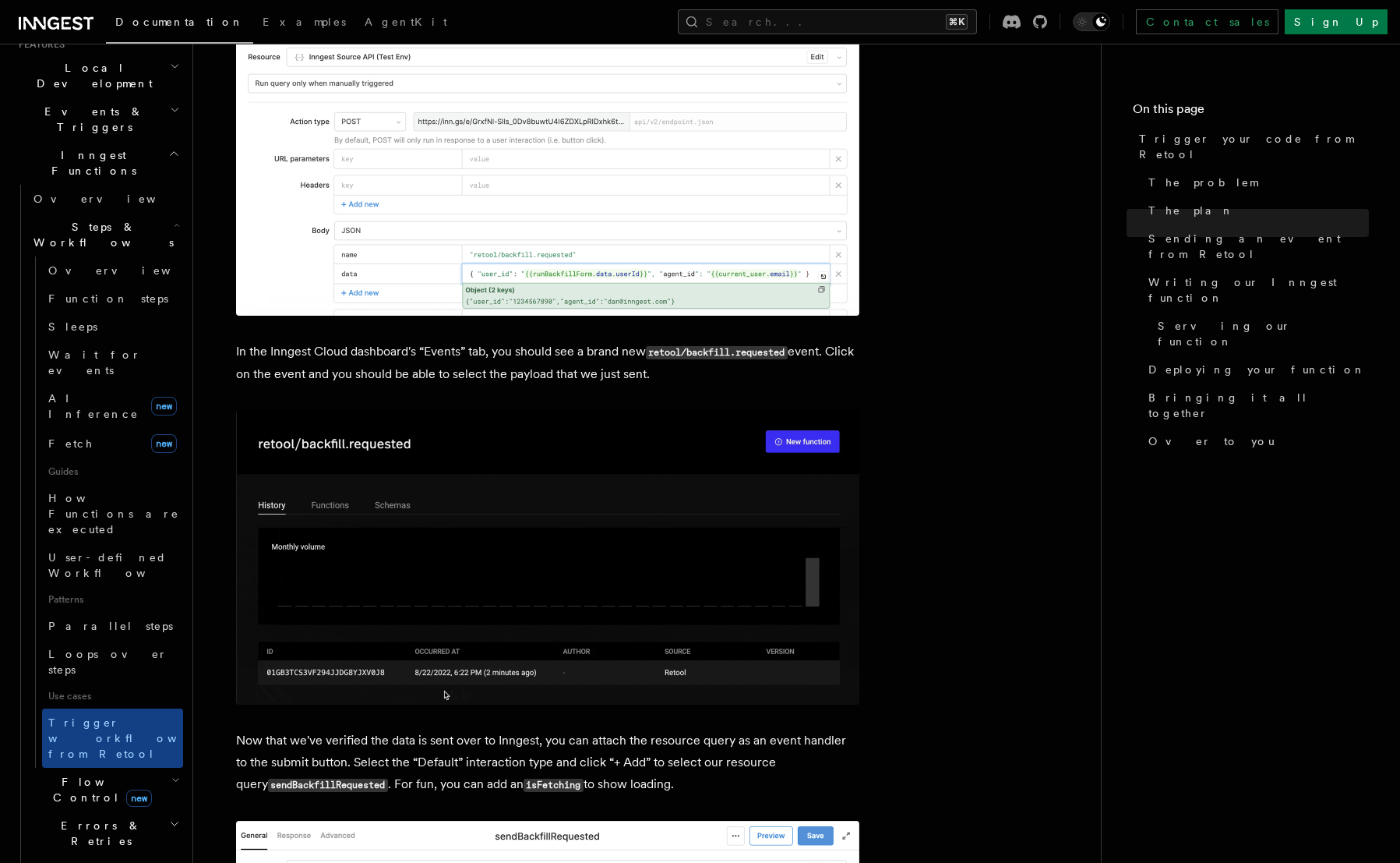
scroll to position [1928, 0]
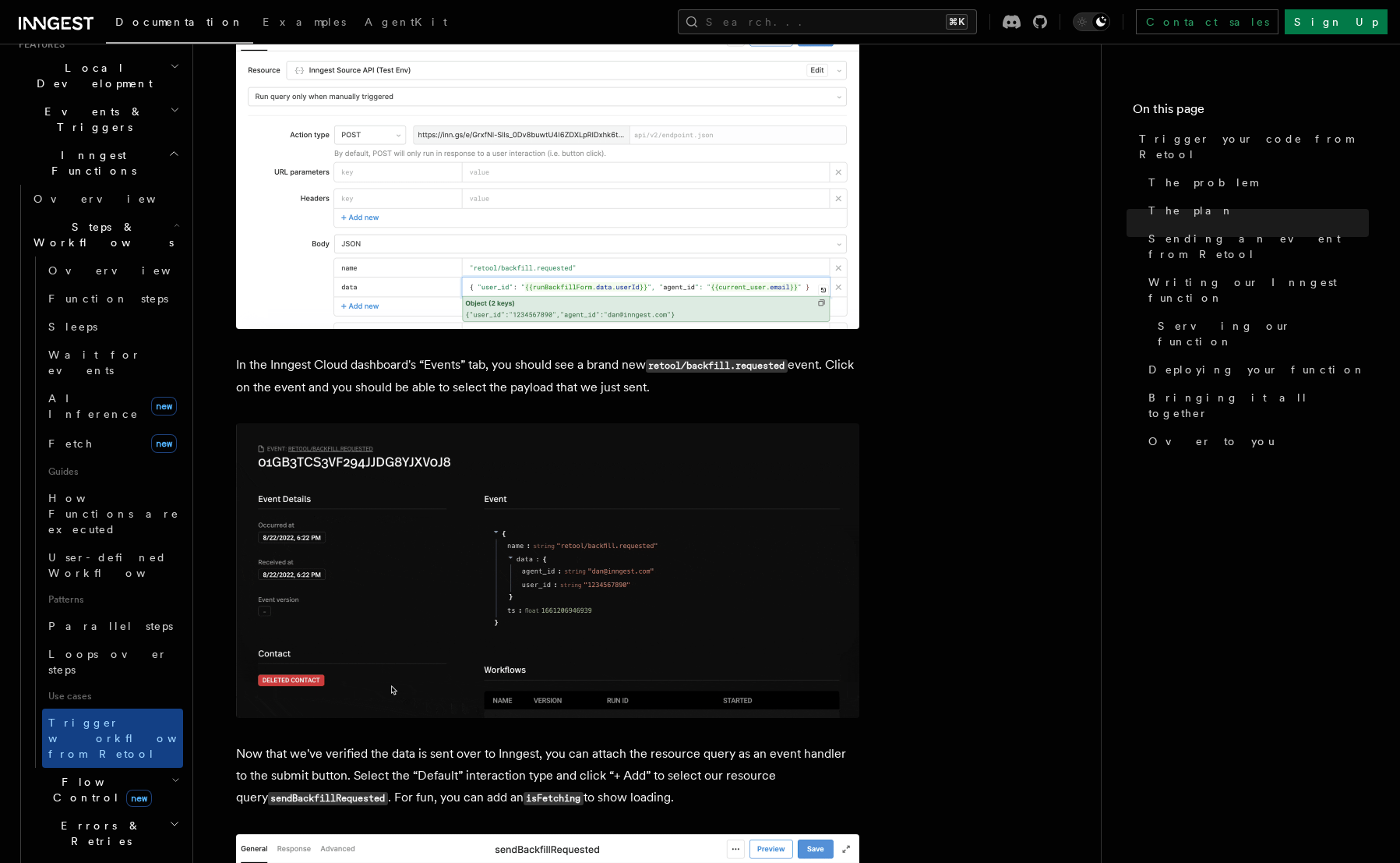
click at [438, 519] on img at bounding box center [548, 571] width 624 height 295
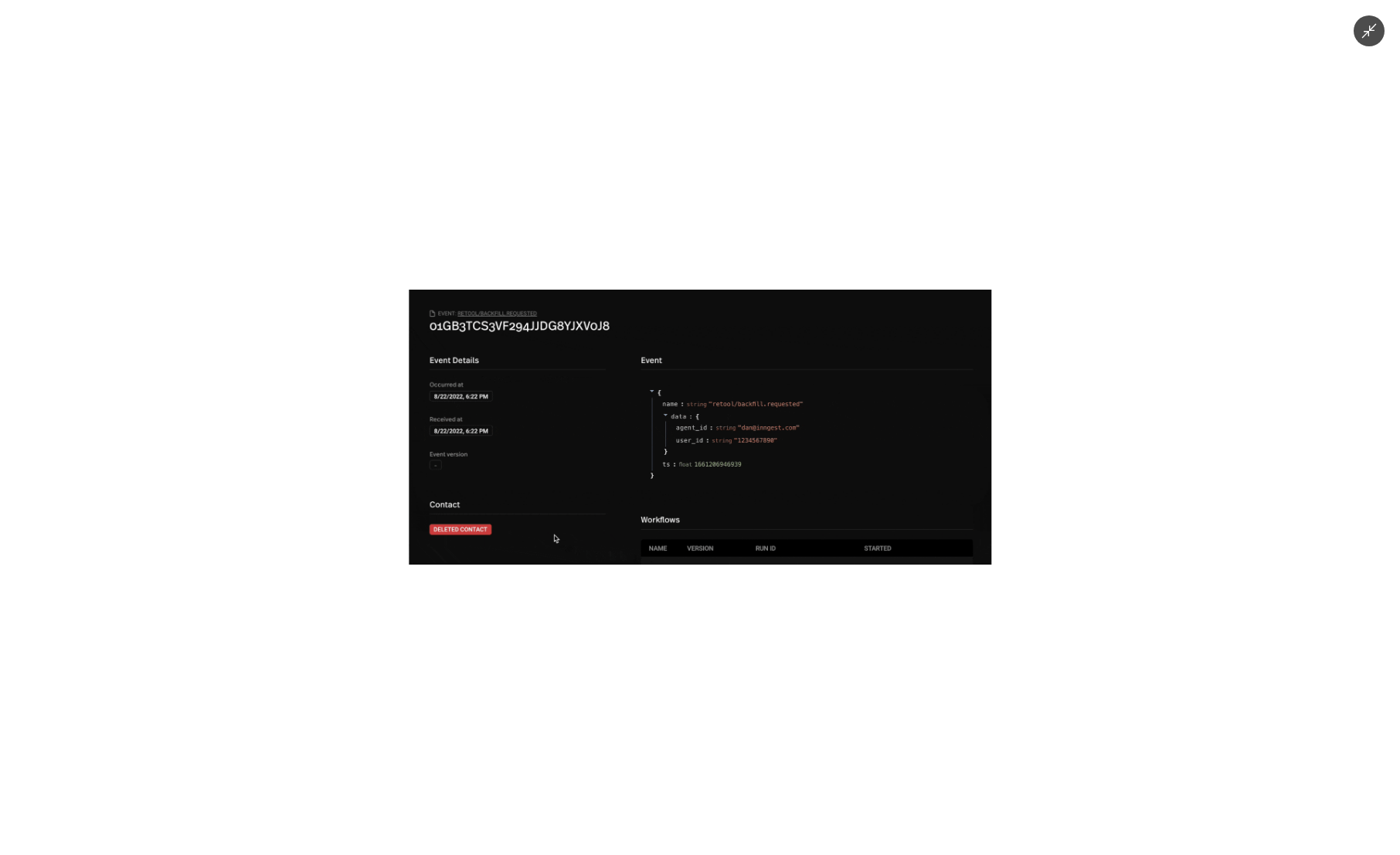
click at [474, 485] on img at bounding box center [700, 427] width 582 height 275
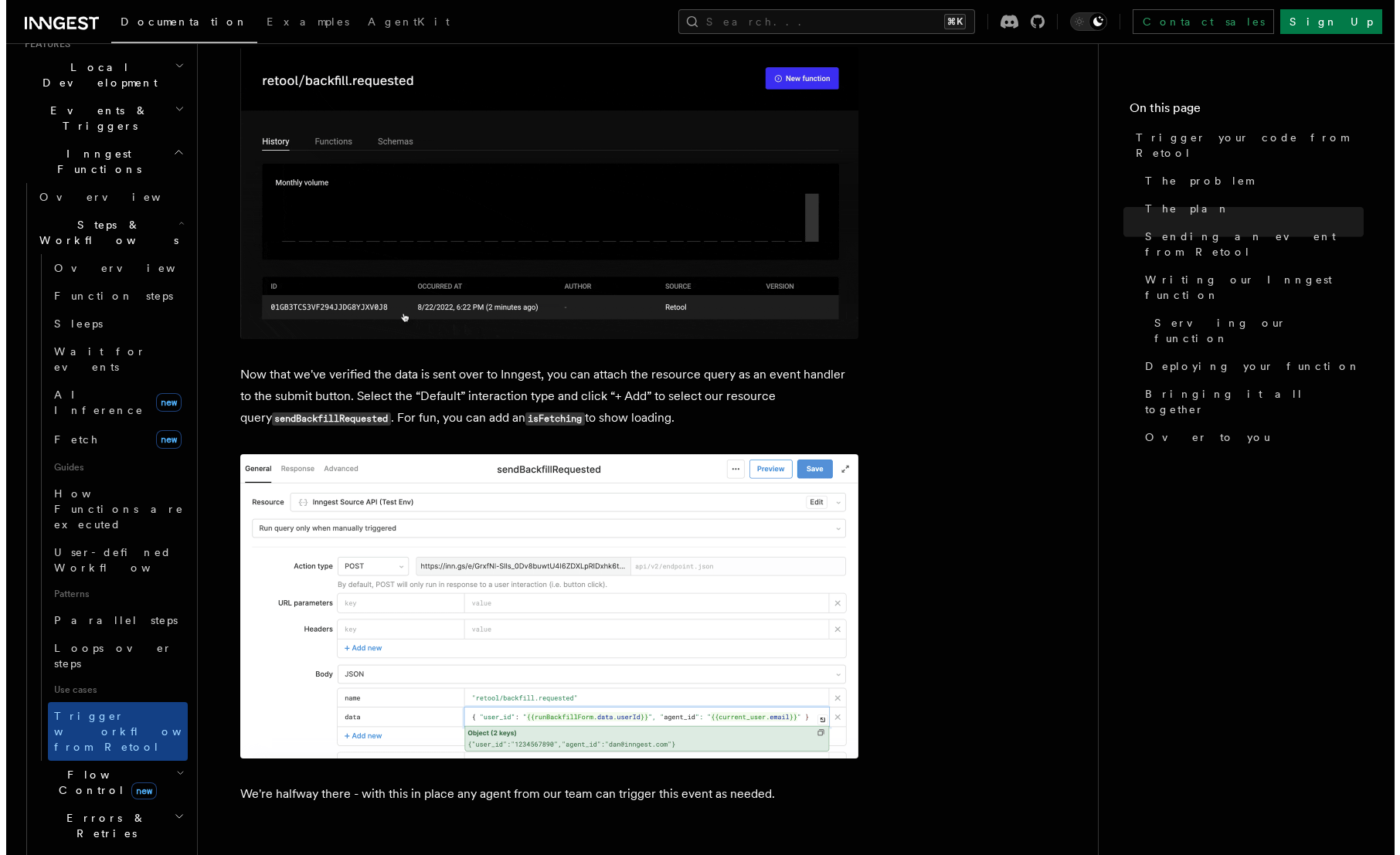
scroll to position [2302, 0]
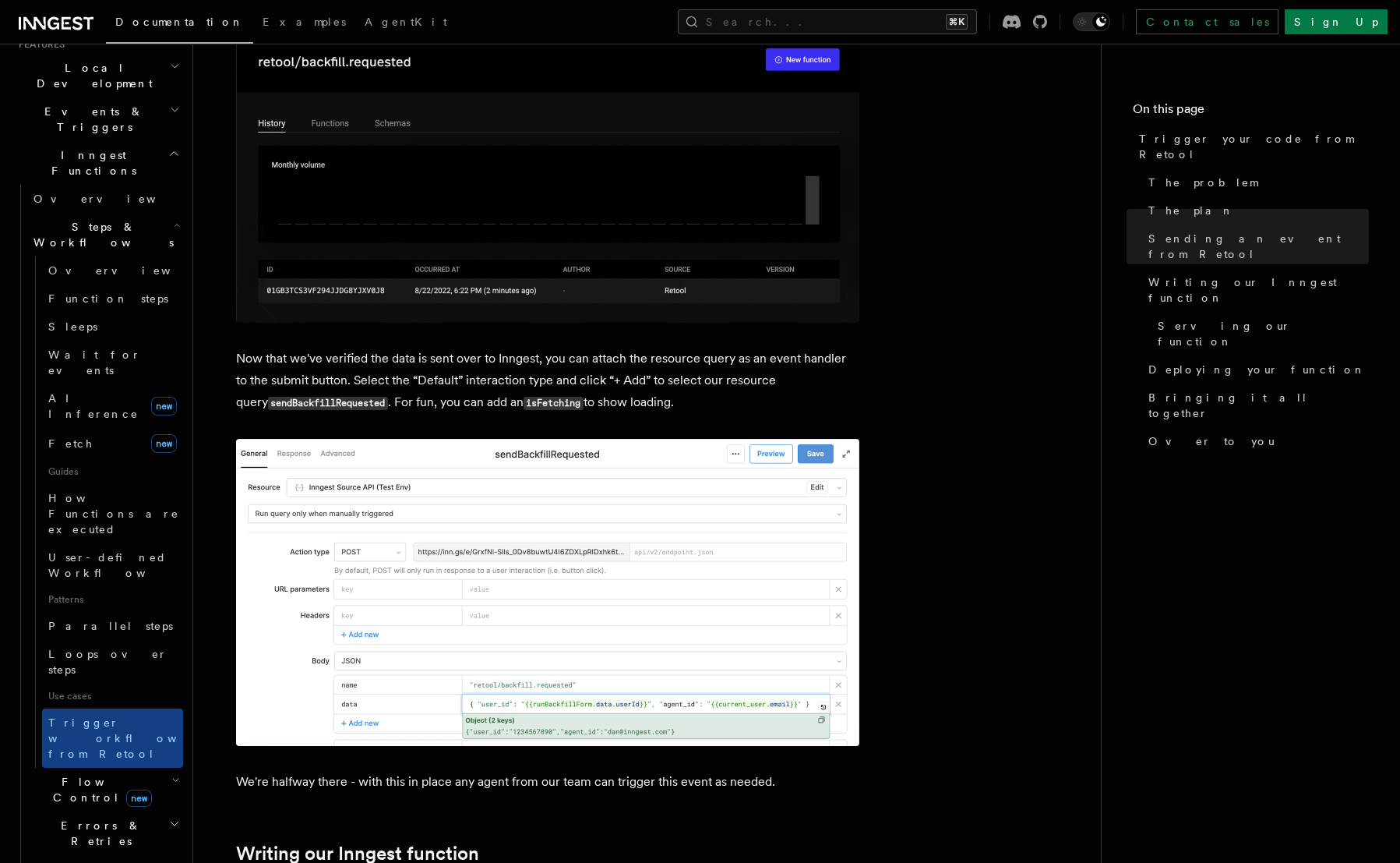
click at [413, 518] on img at bounding box center [548, 592] width 624 height 307
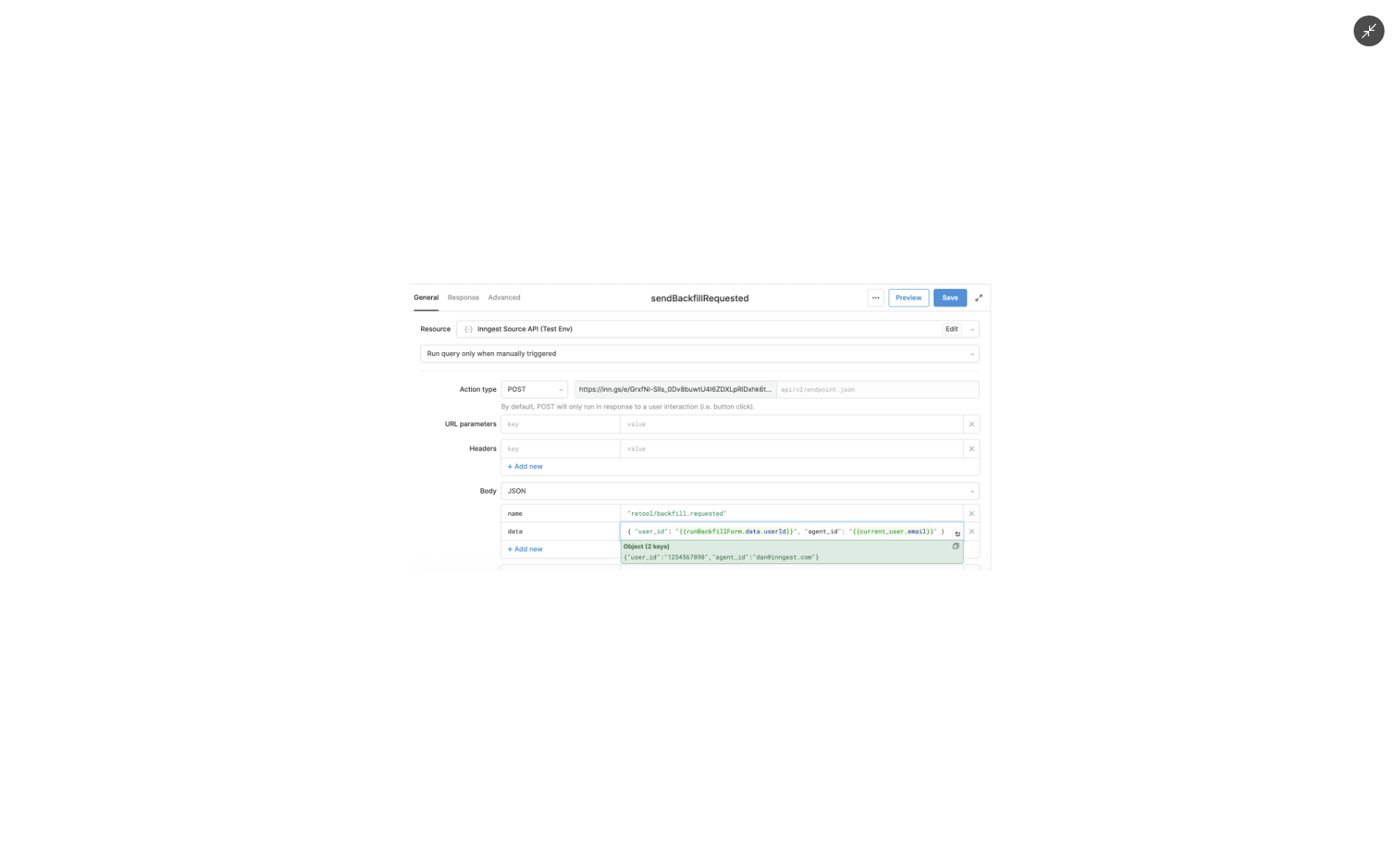
click at [409, 513] on img at bounding box center [699, 428] width 582 height 287
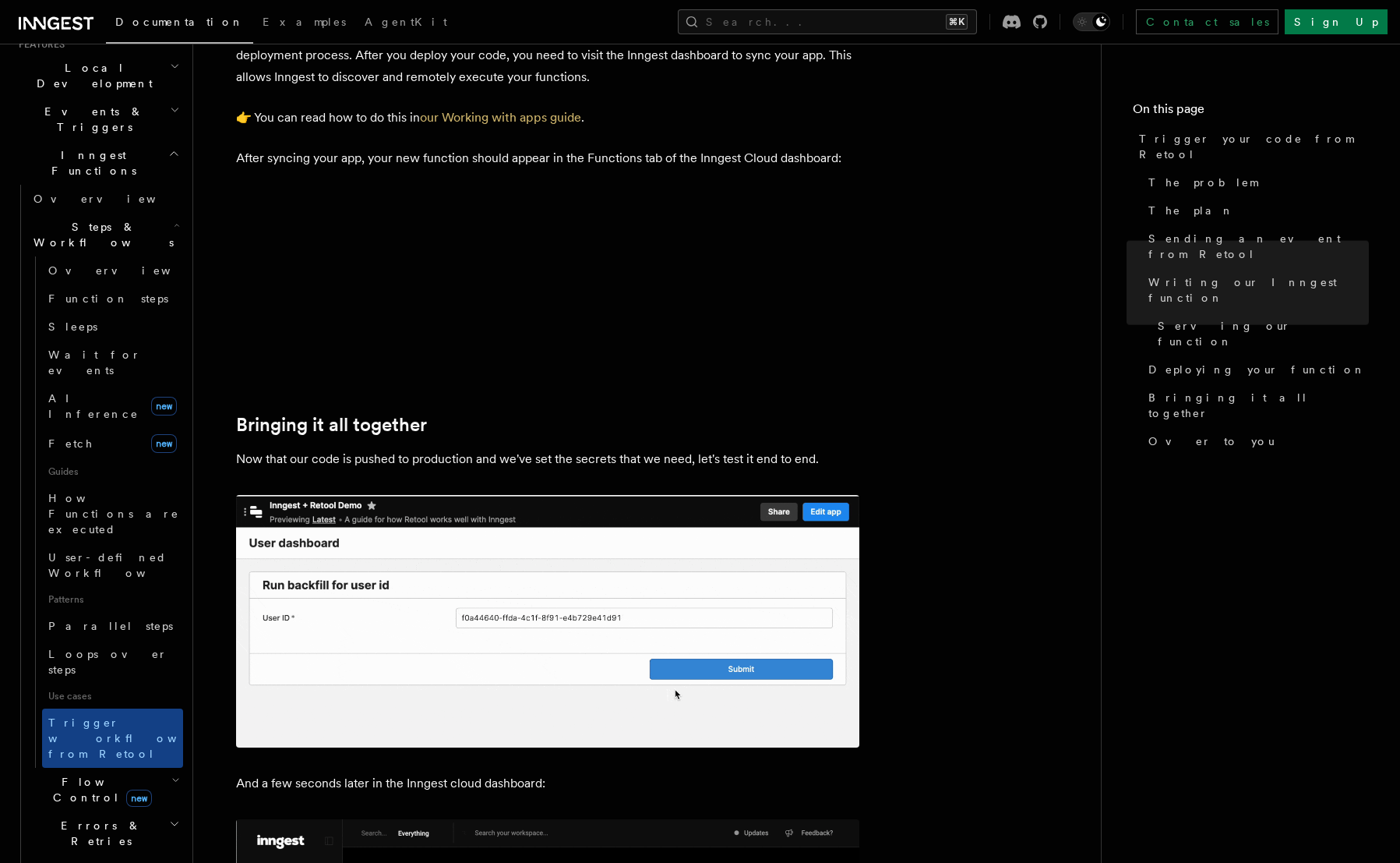
scroll to position [4206, 0]
